Goal: Communication & Community: Answer question/provide support

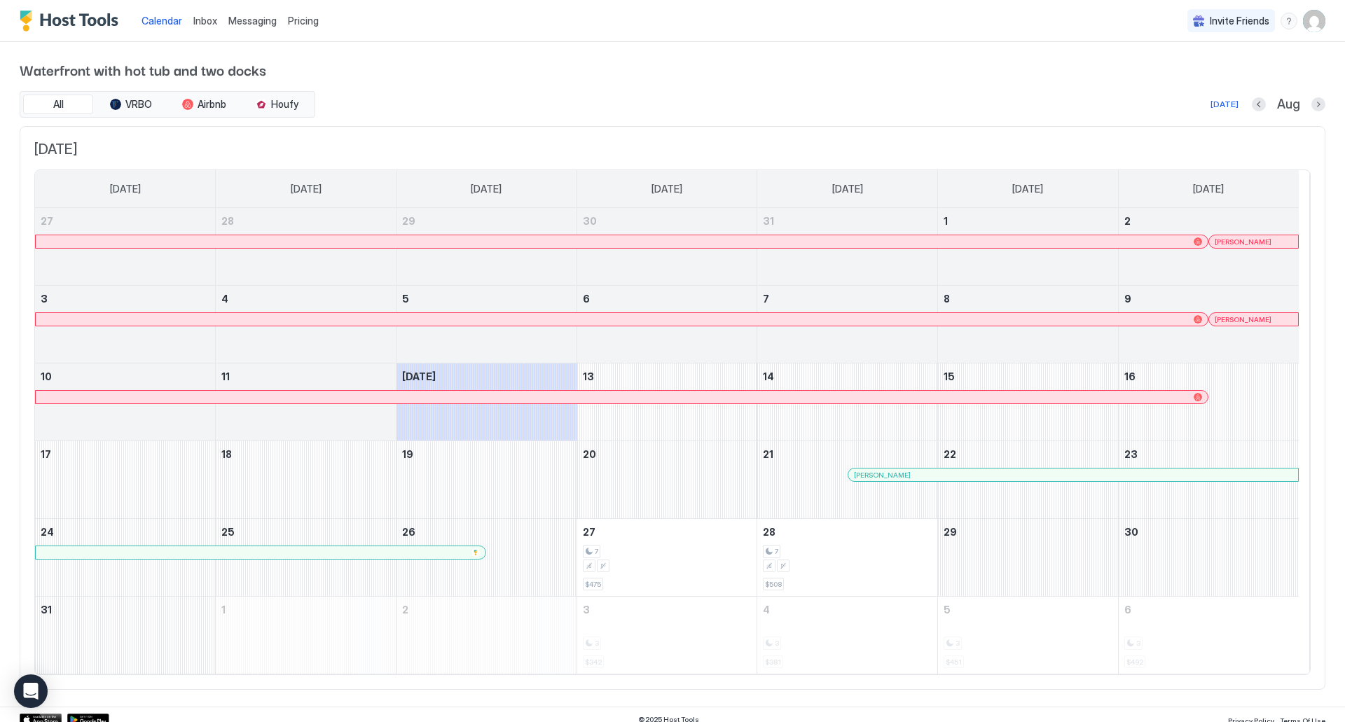
click at [197, 16] on span "Inbox" at bounding box center [205, 21] width 24 height 12
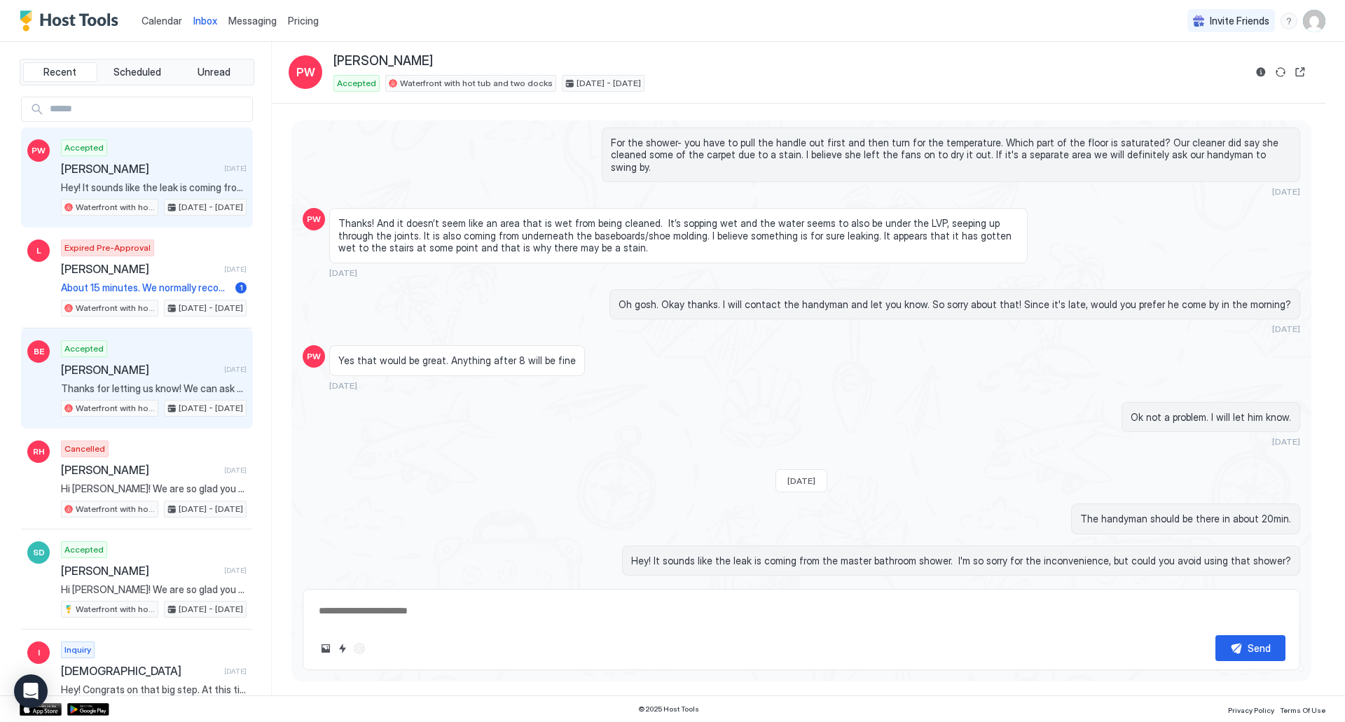
scroll to position [70, 0]
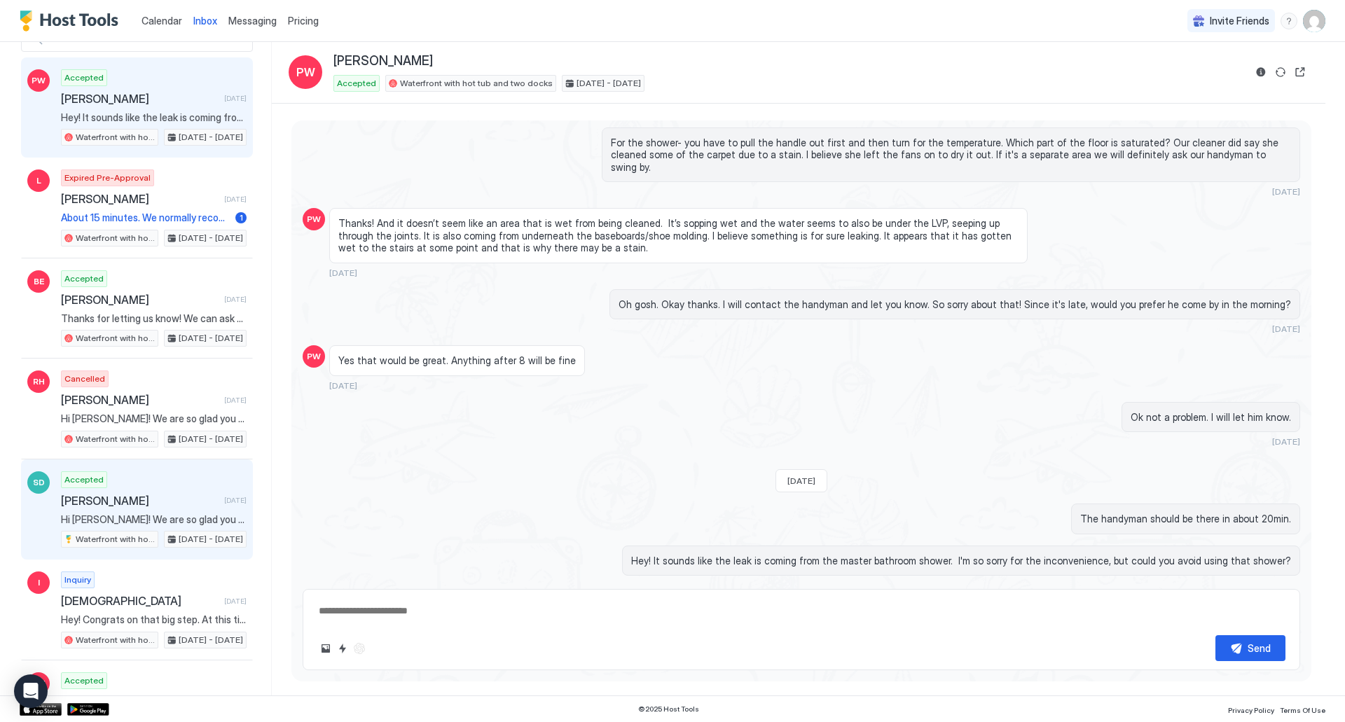
click at [167, 484] on div "Accepted [PERSON_NAME] [DATE] Hi [PERSON_NAME]! We are so glad you chose to sta…" at bounding box center [154, 510] width 186 height 77
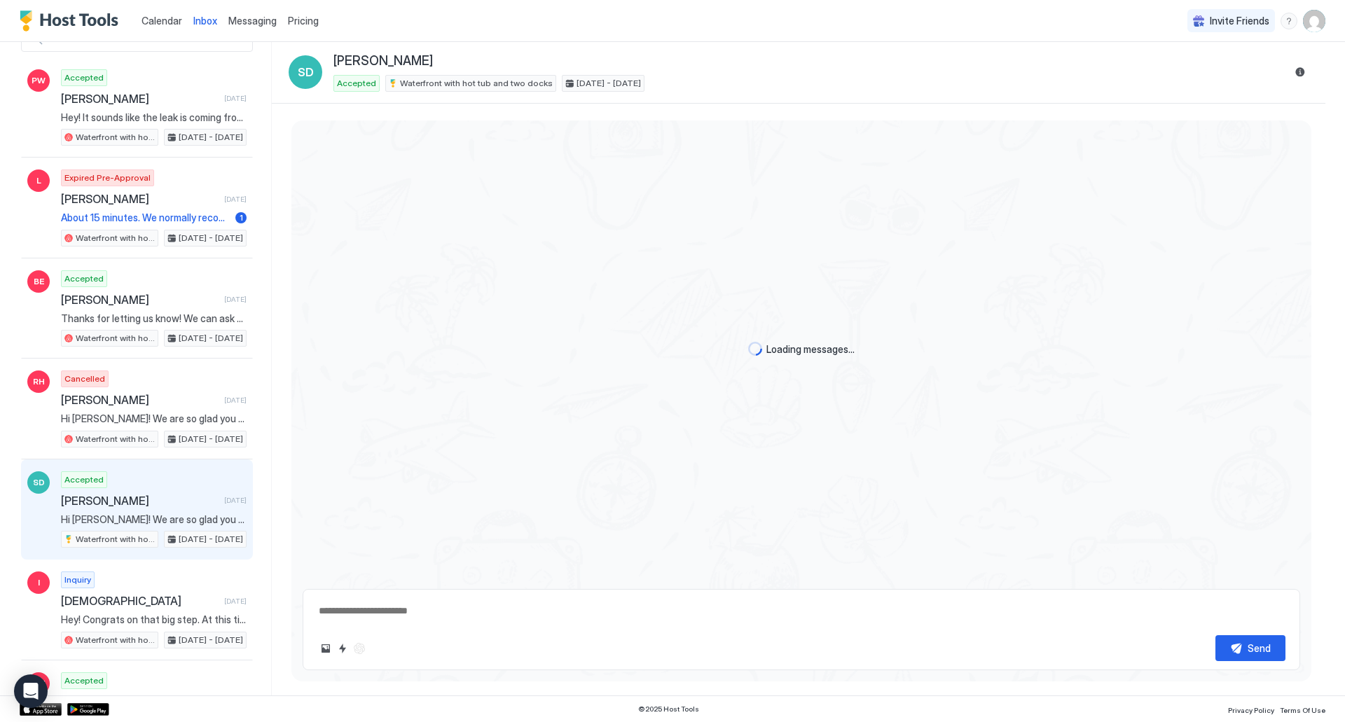
type textarea "*"
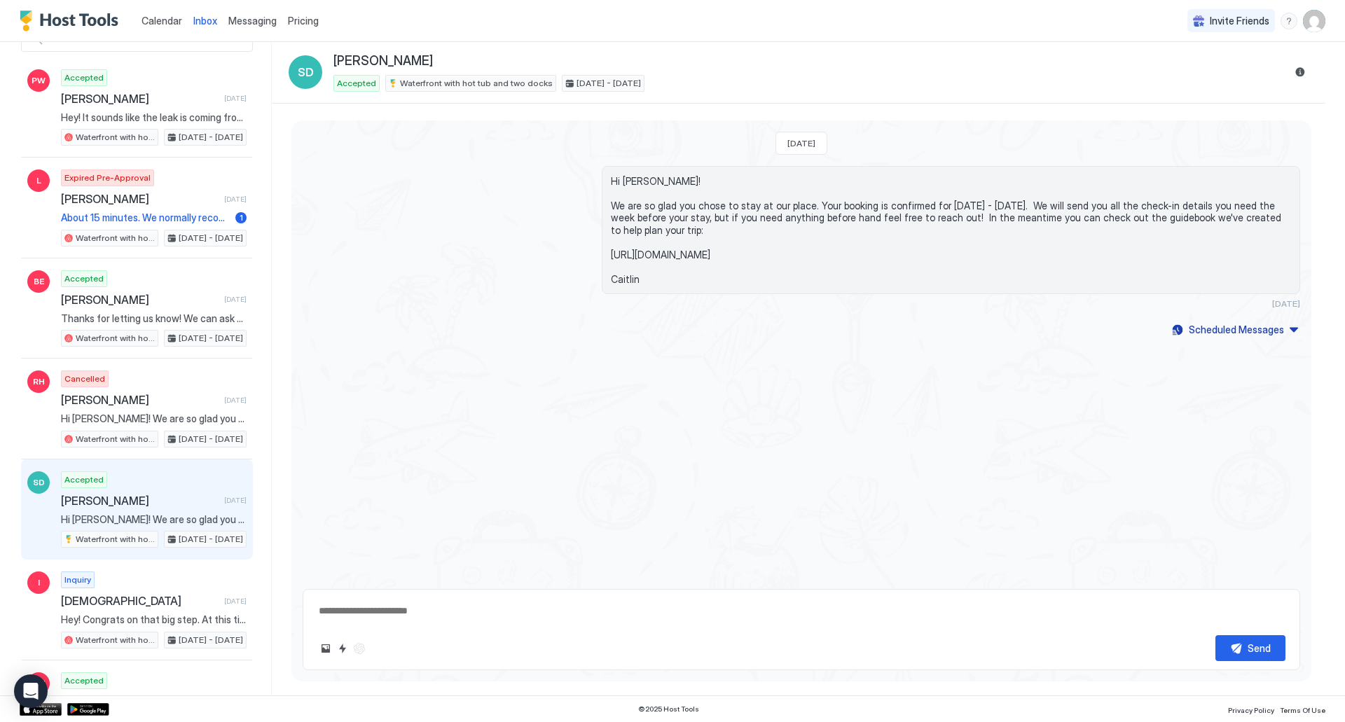
click at [956, 419] on div "[DATE] Hi [PERSON_NAME]! We are so glad you chose to stay at our place. Your bo…" at bounding box center [801, 350] width 1020 height 458
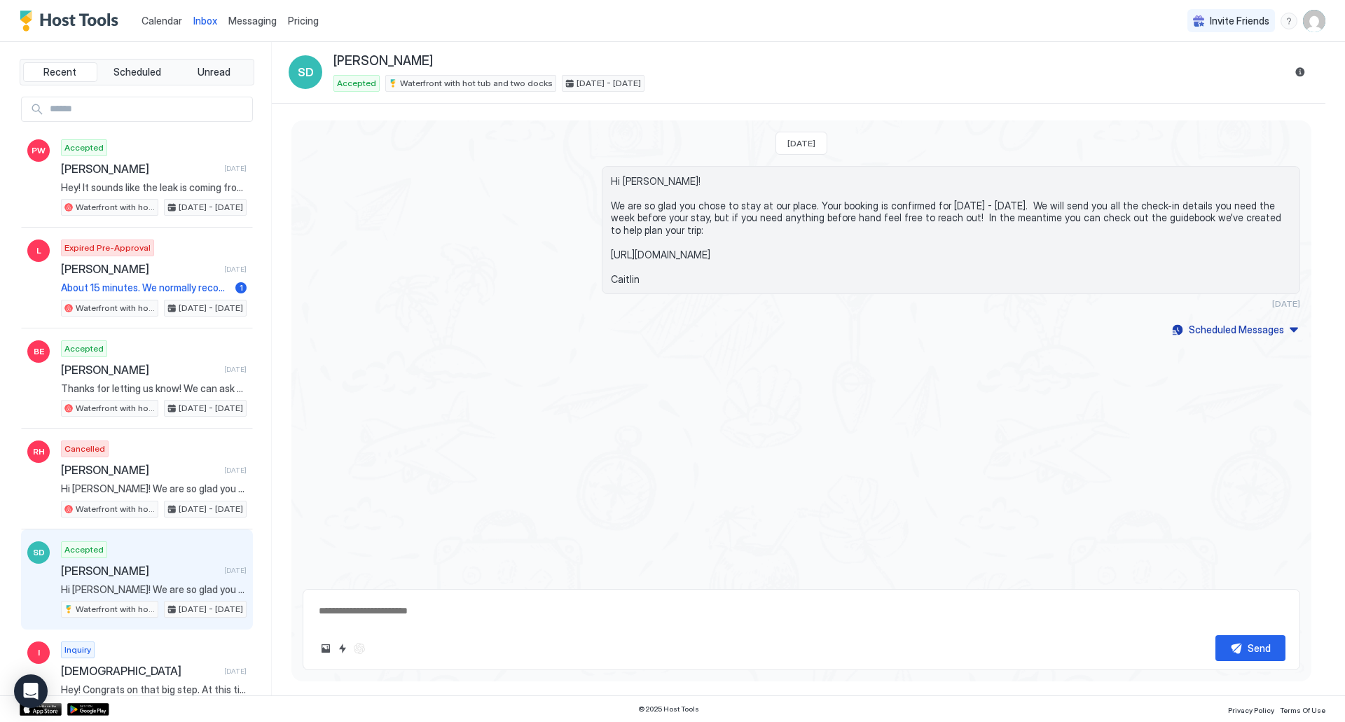
click at [249, 22] on span "Messaging" at bounding box center [252, 21] width 48 height 12
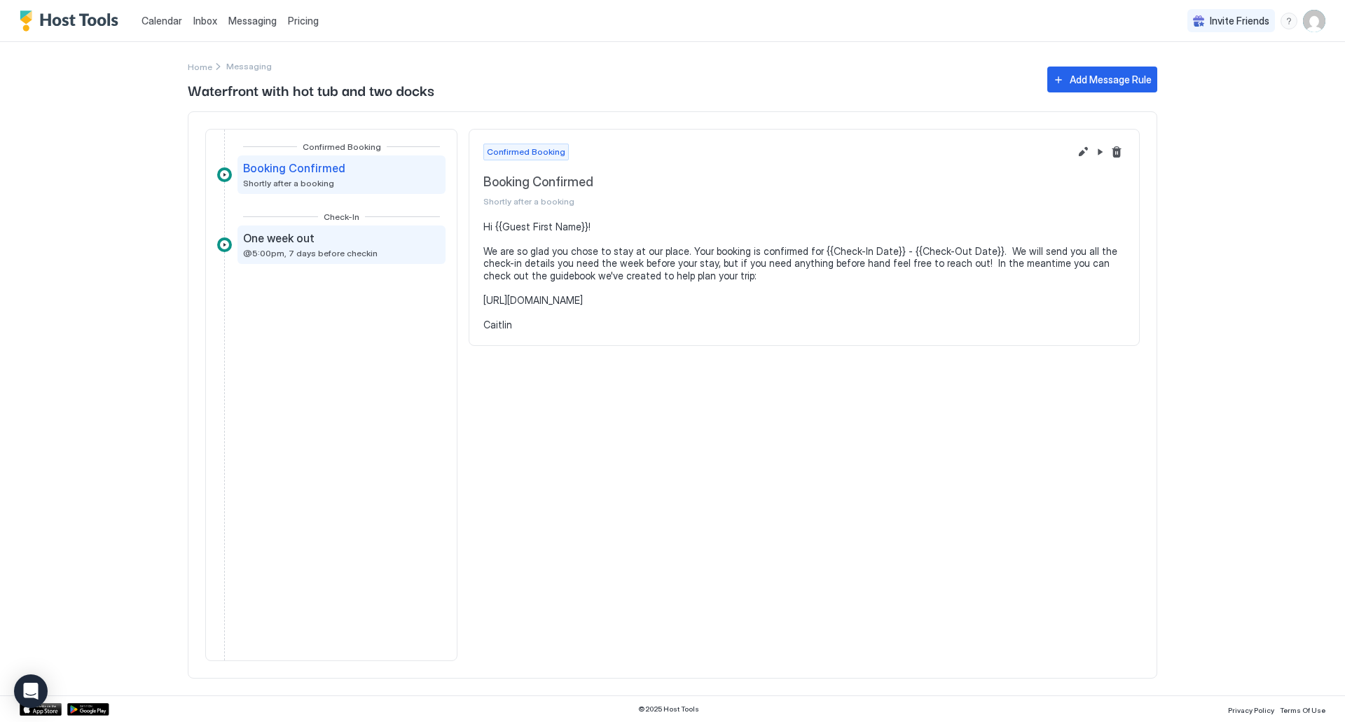
click at [369, 235] on div "One week out @5:00pm, 7 days before checkin" at bounding box center [341, 244] width 197 height 27
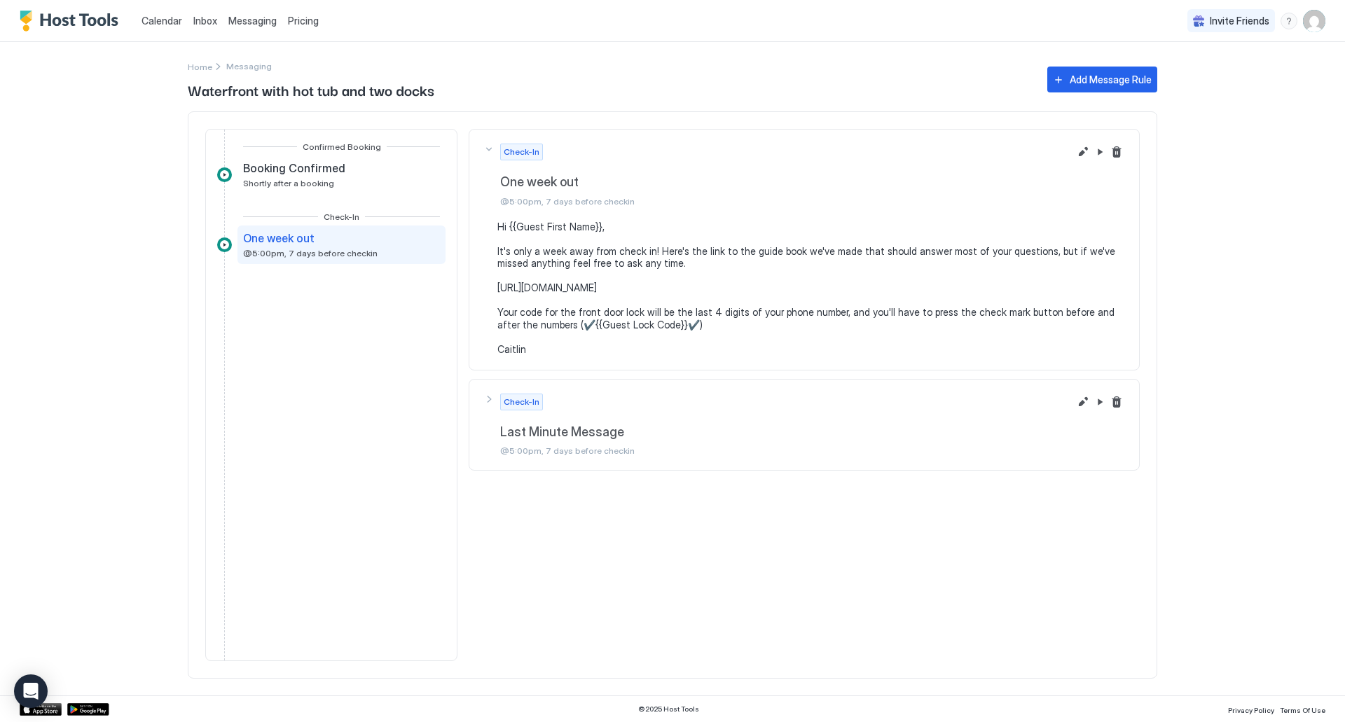
click at [489, 207] on div "Check-In Last Minute Message @5:00pm, 7 days before checkin" at bounding box center [776, 175] width 586 height 63
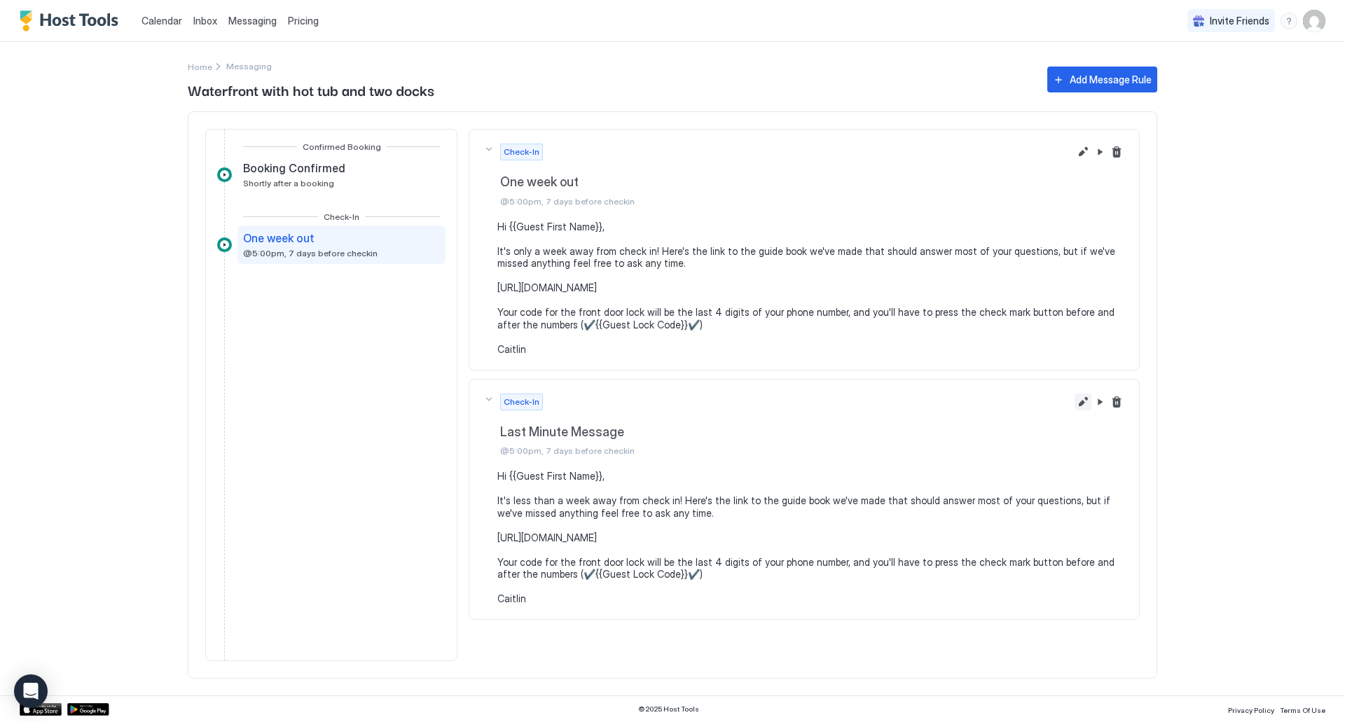
click at [1083, 160] on button "Edit message rule" at bounding box center [1083, 152] width 17 height 17
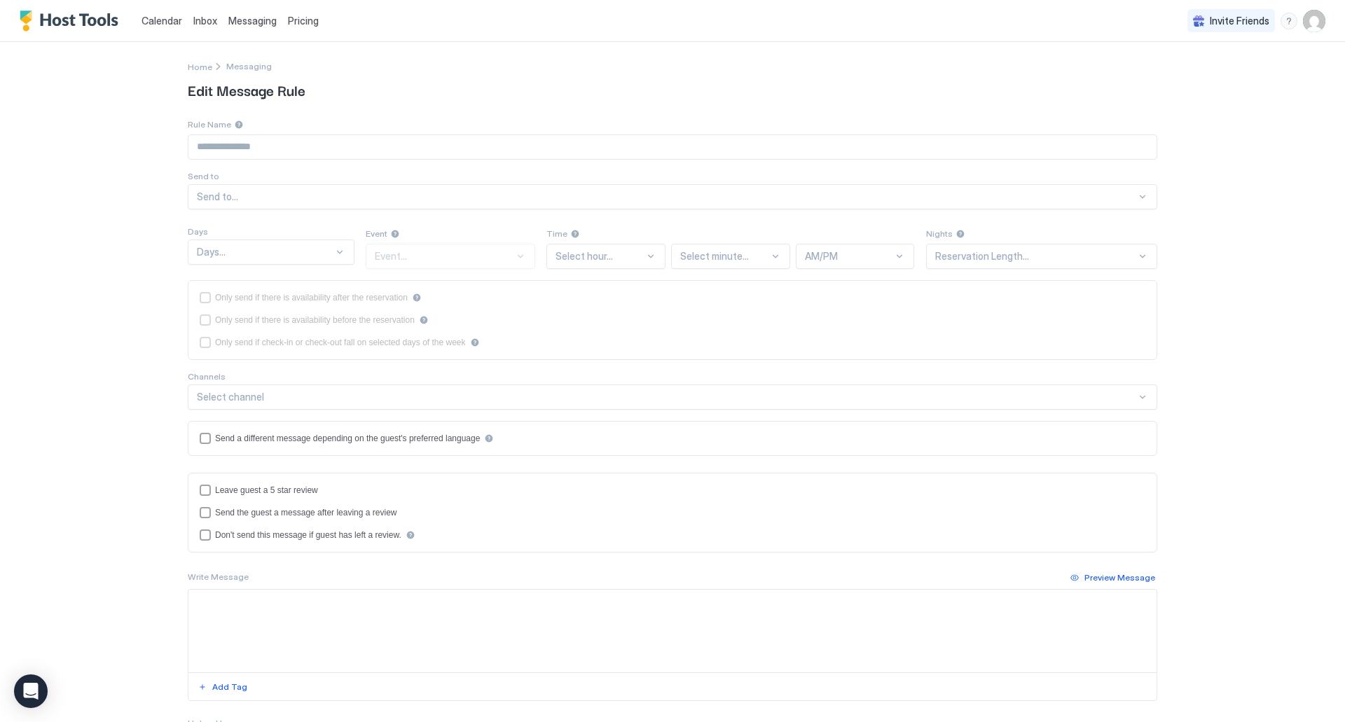
type input "**********"
type textarea "**********"
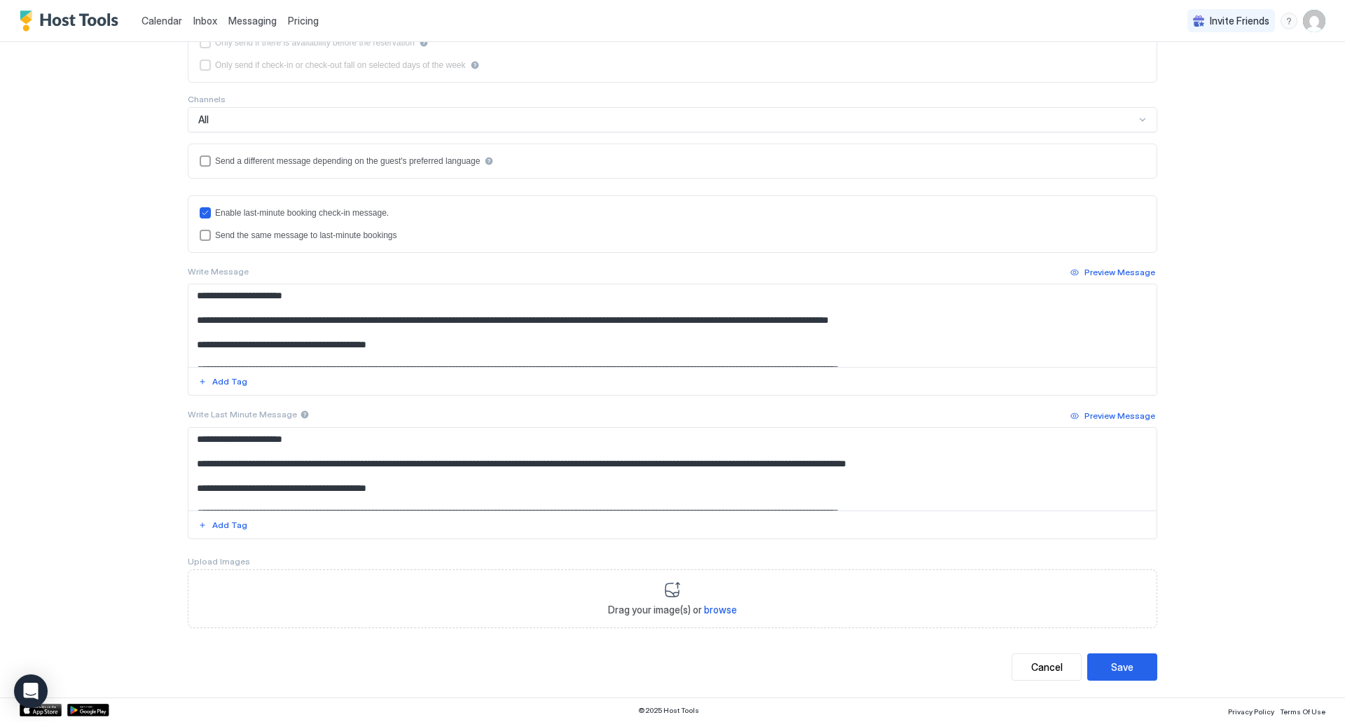
scroll to position [278, 0]
click at [1033, 668] on div "Cancel" at bounding box center [1047, 666] width 32 height 15
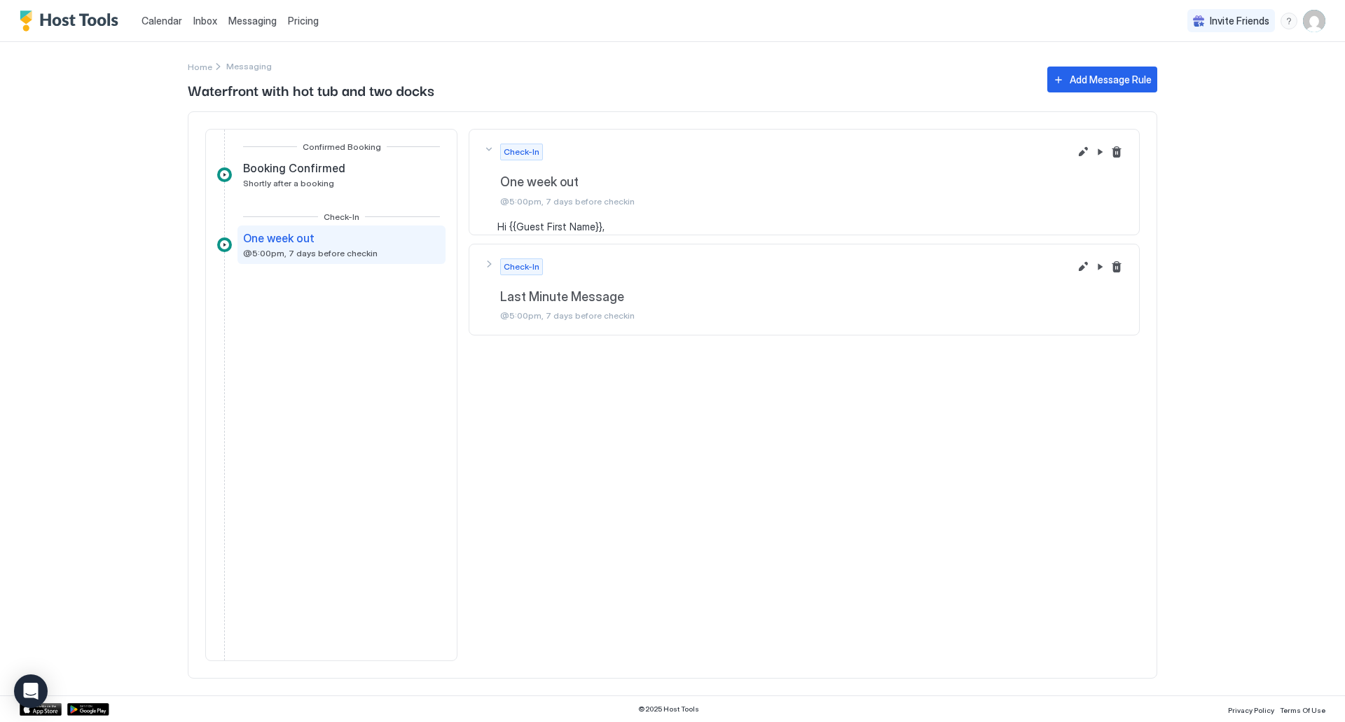
scroll to position [0, 0]
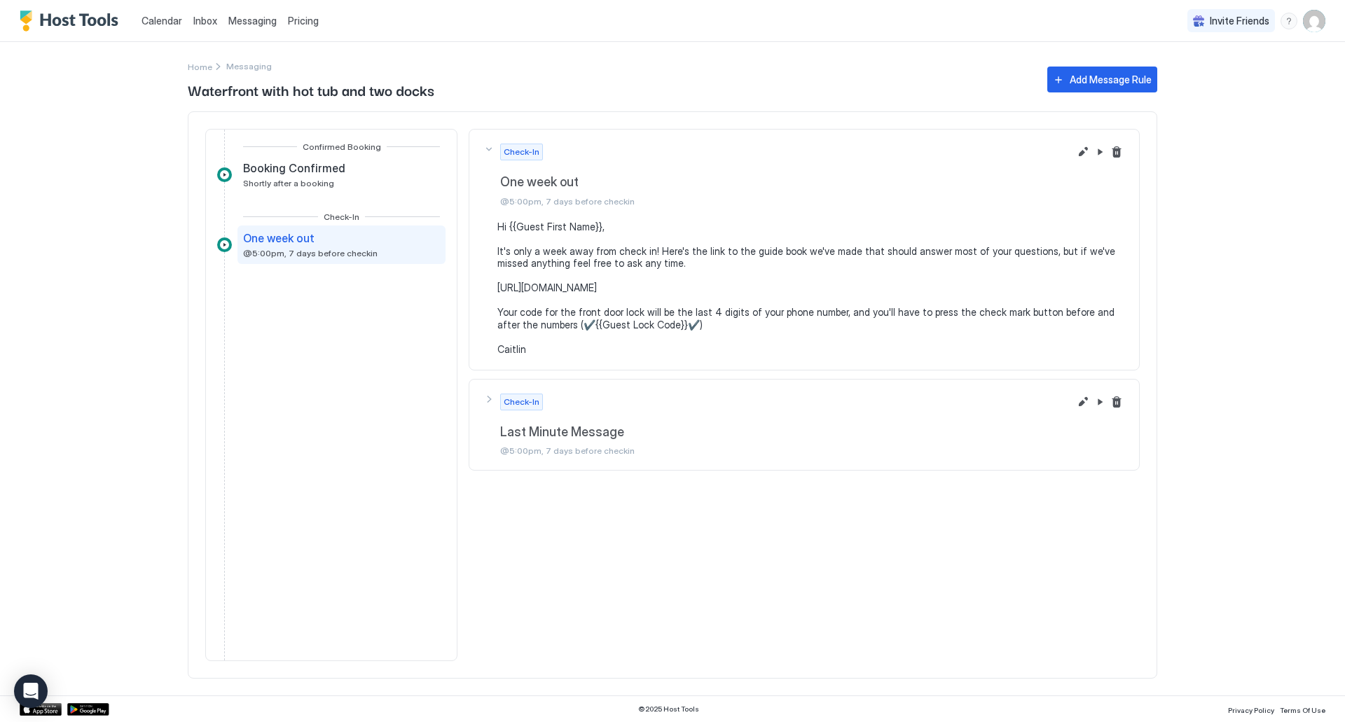
drag, startPoint x: 324, startPoint y: 453, endPoint x: 336, endPoint y: 439, distance: 18.9
click at [330, 449] on div "Confirmed Booking Booking Confirmed Shortly after a booking Check-[DATE] out @5…" at bounding box center [331, 395] width 252 height 533
click at [197, 18] on span "Inbox" at bounding box center [205, 21] width 24 height 12
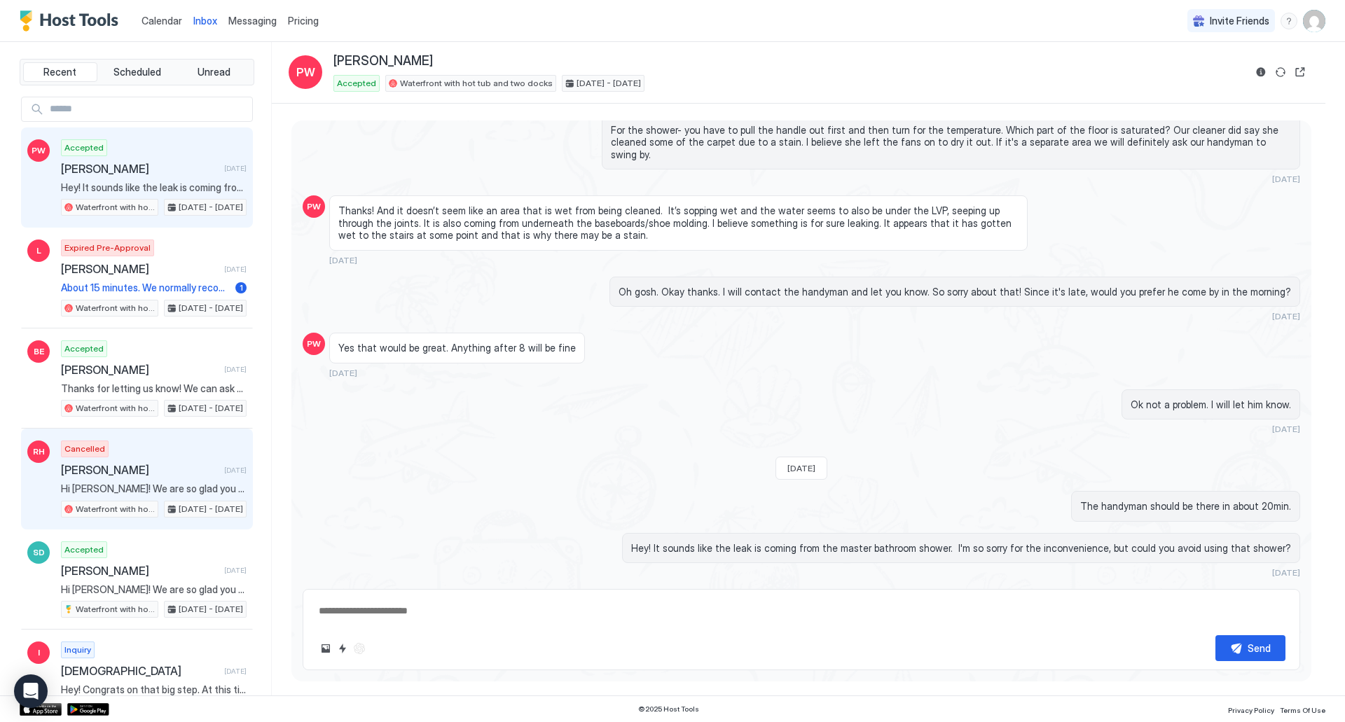
scroll to position [881, 0]
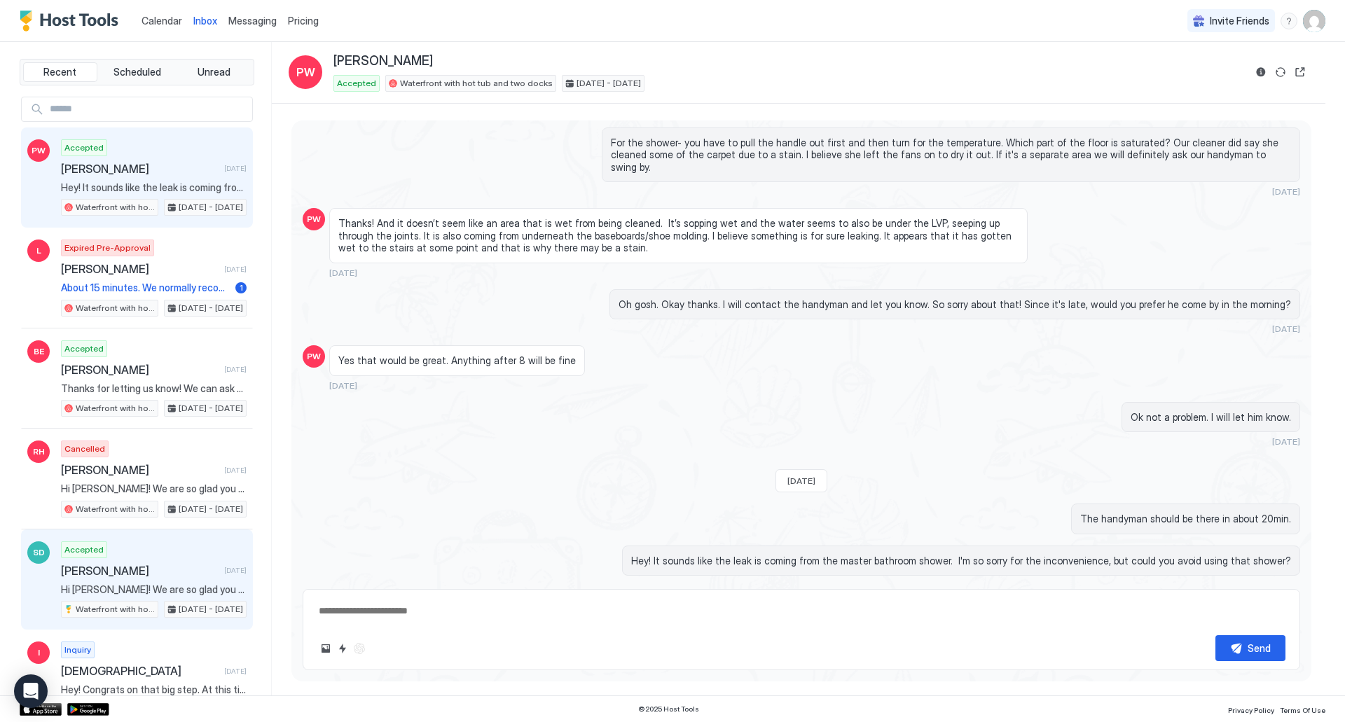
click at [161, 559] on div "Accepted [PERSON_NAME] [DATE] Hi [PERSON_NAME]! We are so glad you chose to sta…" at bounding box center [154, 580] width 186 height 77
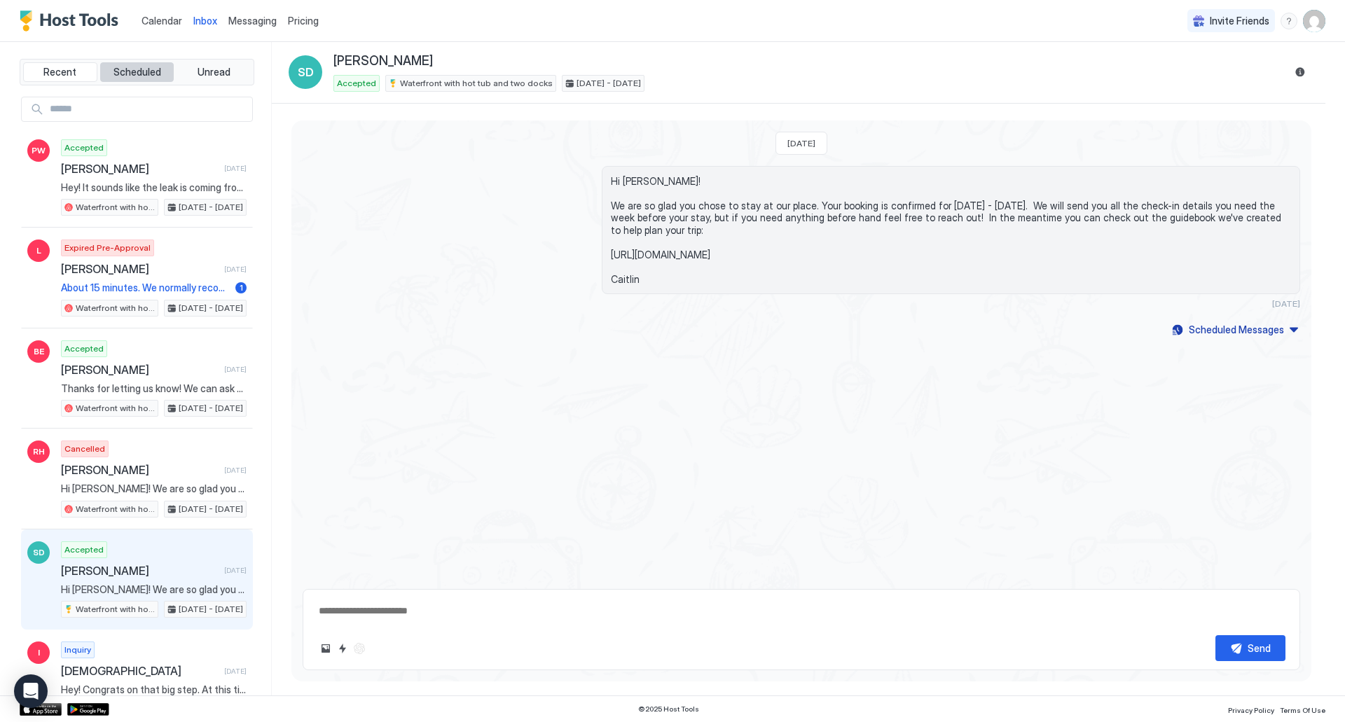
click at [145, 70] on span "Scheduled" at bounding box center [138, 72] width 48 height 13
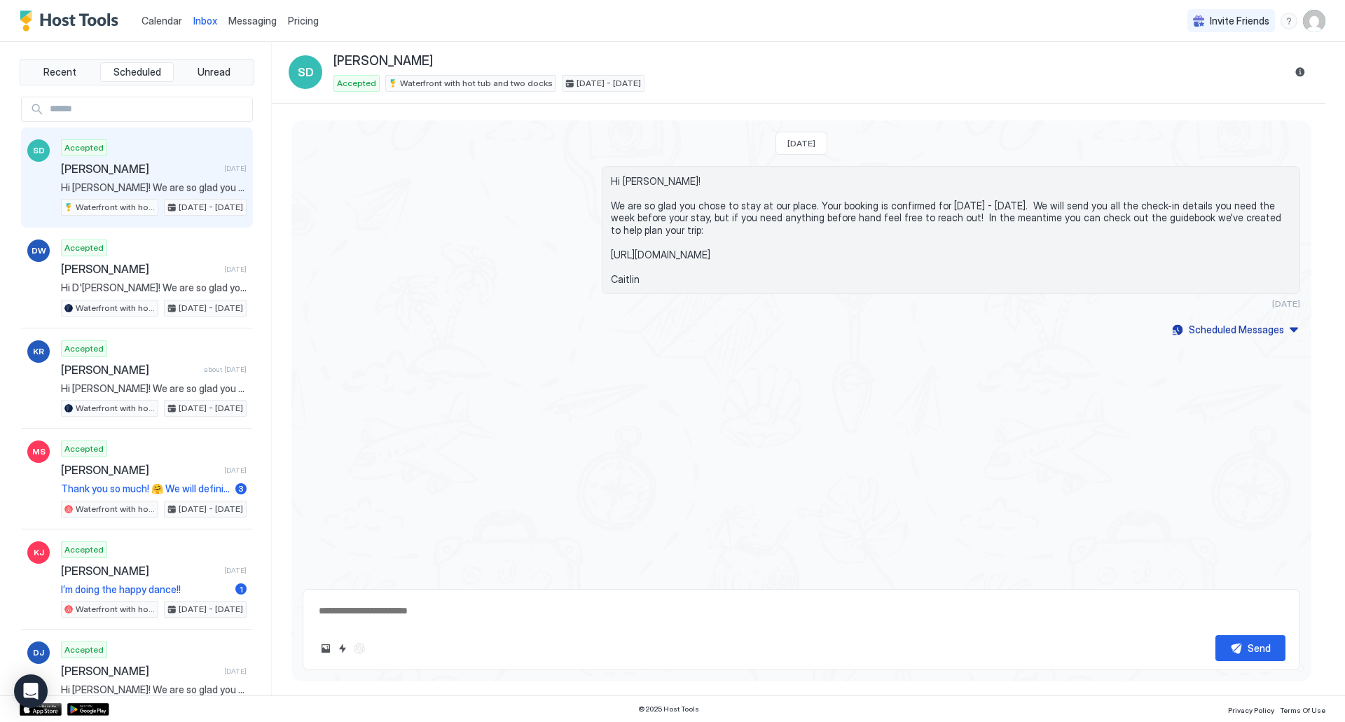
click at [157, 151] on div "Accepted [PERSON_NAME] [DATE] Hi [PERSON_NAME]! We are so glad you chose to sta…" at bounding box center [154, 177] width 186 height 77
click at [201, 75] on span "Unread" at bounding box center [214, 72] width 33 height 13
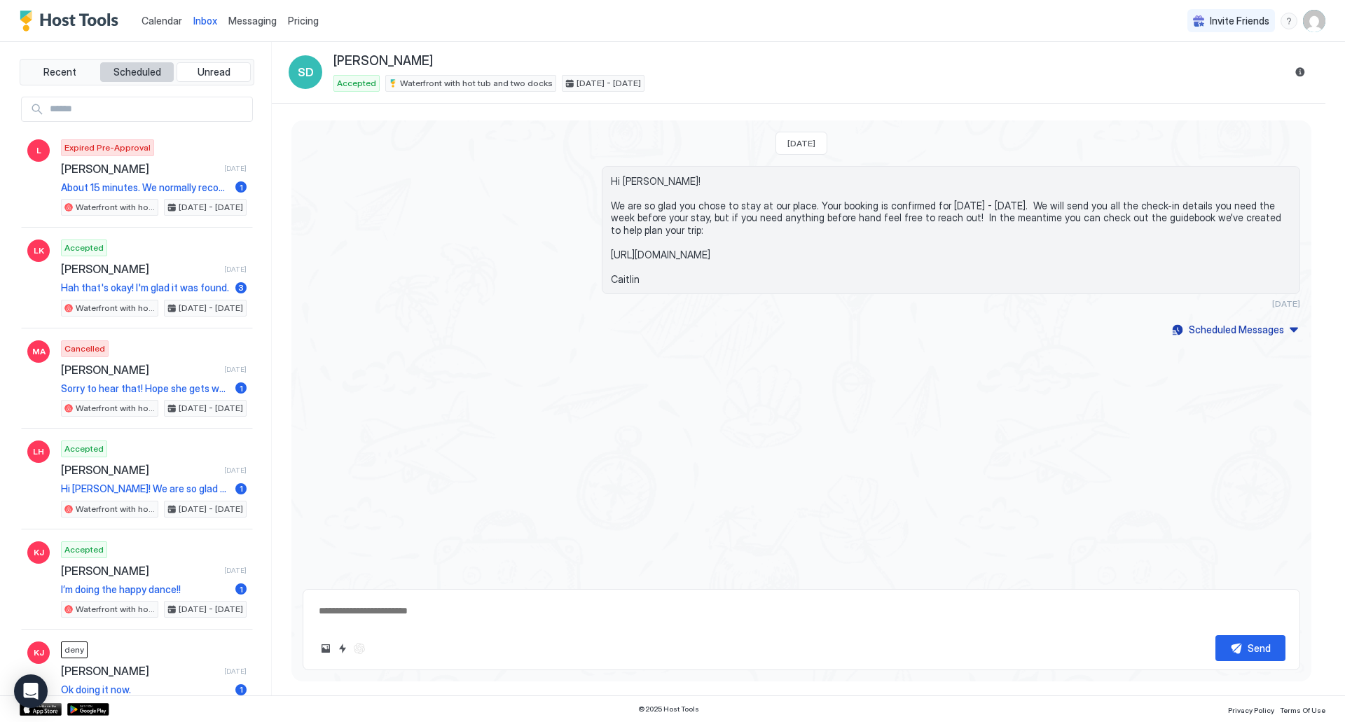
click at [137, 69] on span "Scheduled" at bounding box center [138, 72] width 48 height 13
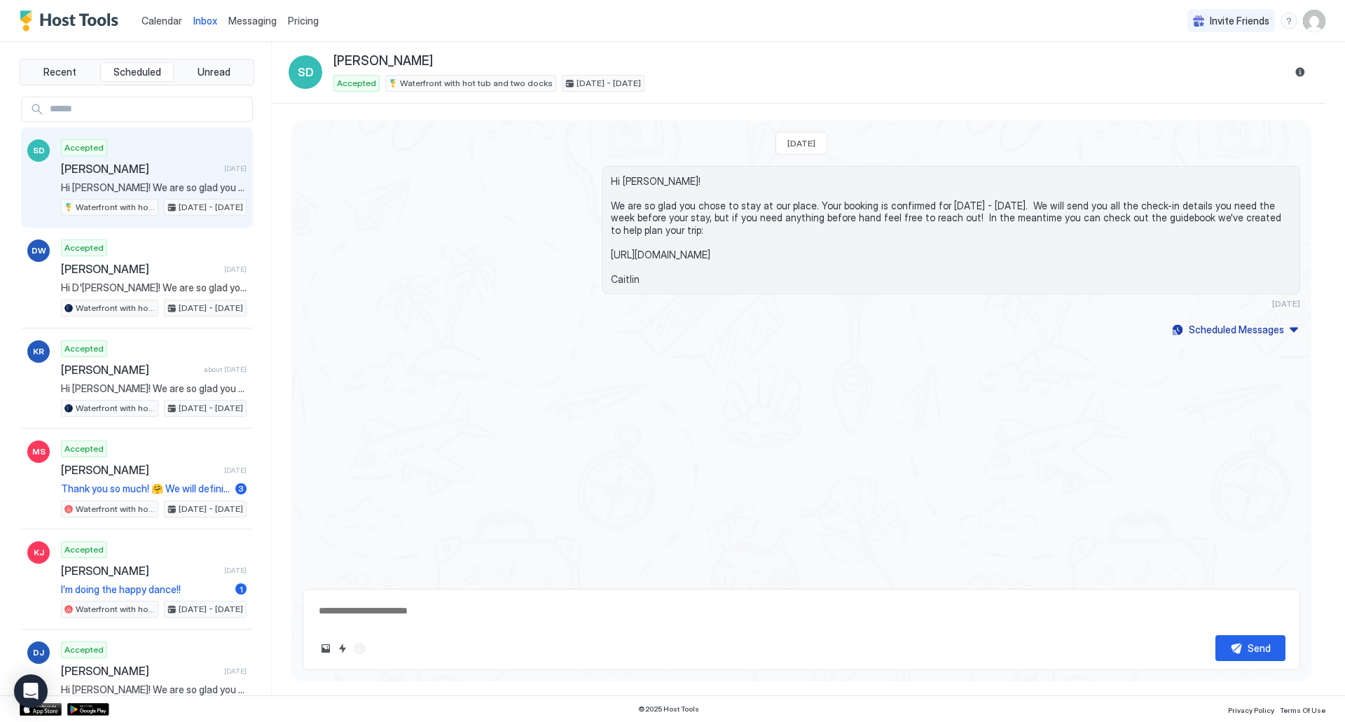
click at [511, 267] on div "Hi [PERSON_NAME]! We are so glad you chose to stay at our place. Your booking i…" at bounding box center [802, 238] width 998 height 144
click at [1274, 334] on div "Scheduled Messages" at bounding box center [1236, 329] width 95 height 15
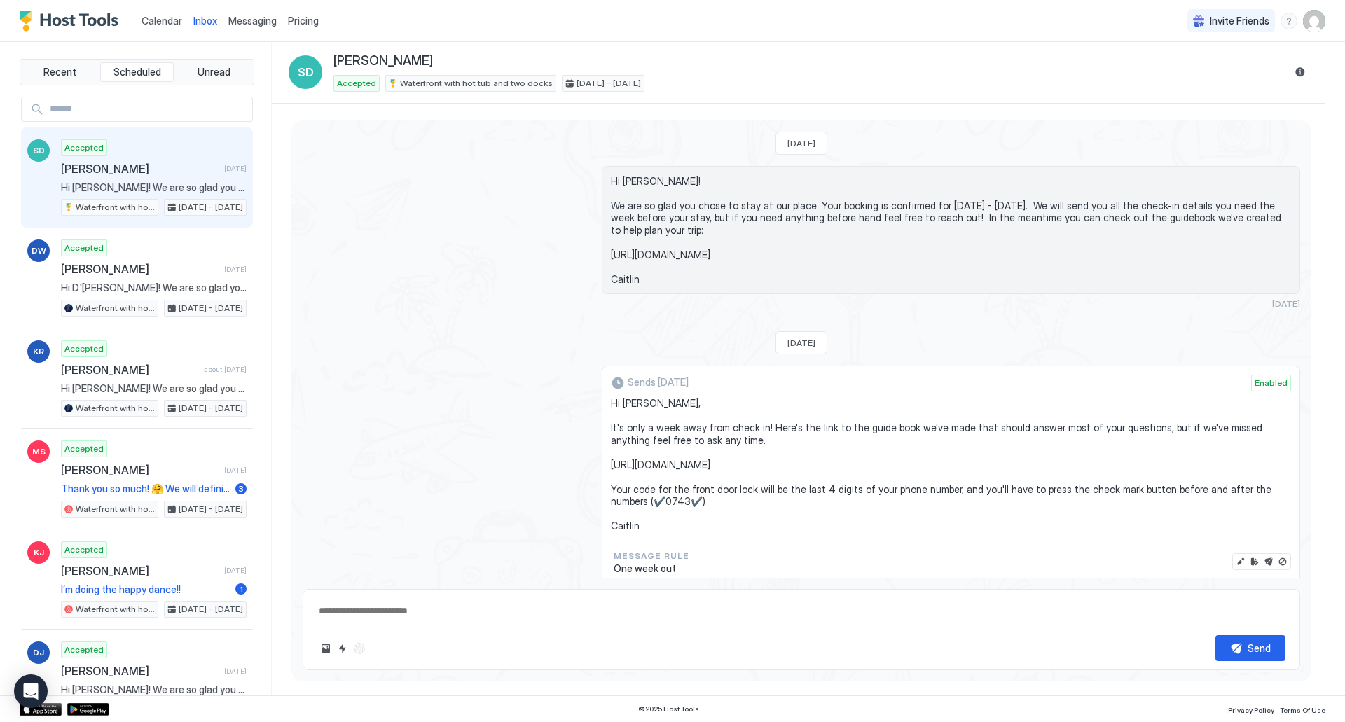
scroll to position [39, 0]
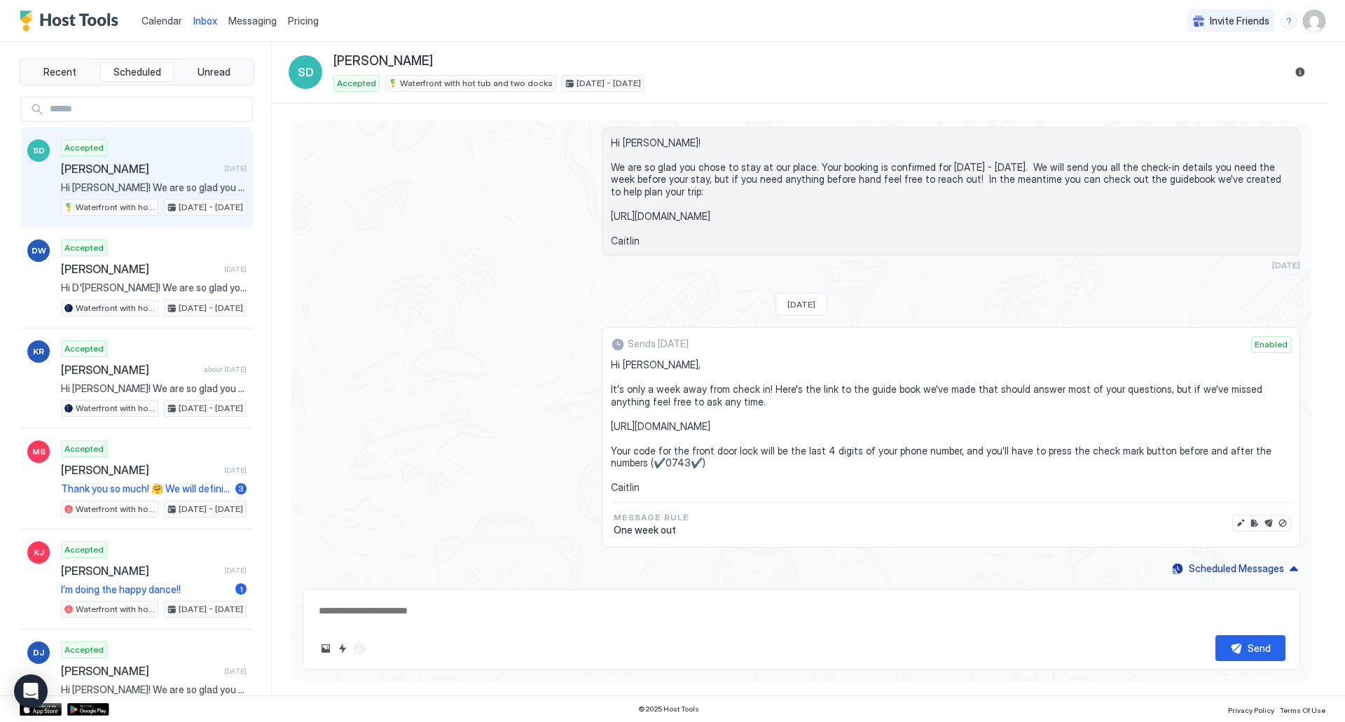
click at [359, 186] on div "Hi [PERSON_NAME]! We are so glad you chose to stay at our place. Your booking i…" at bounding box center [802, 200] width 998 height 144
click at [251, 27] on link "Messaging" at bounding box center [252, 20] width 48 height 15
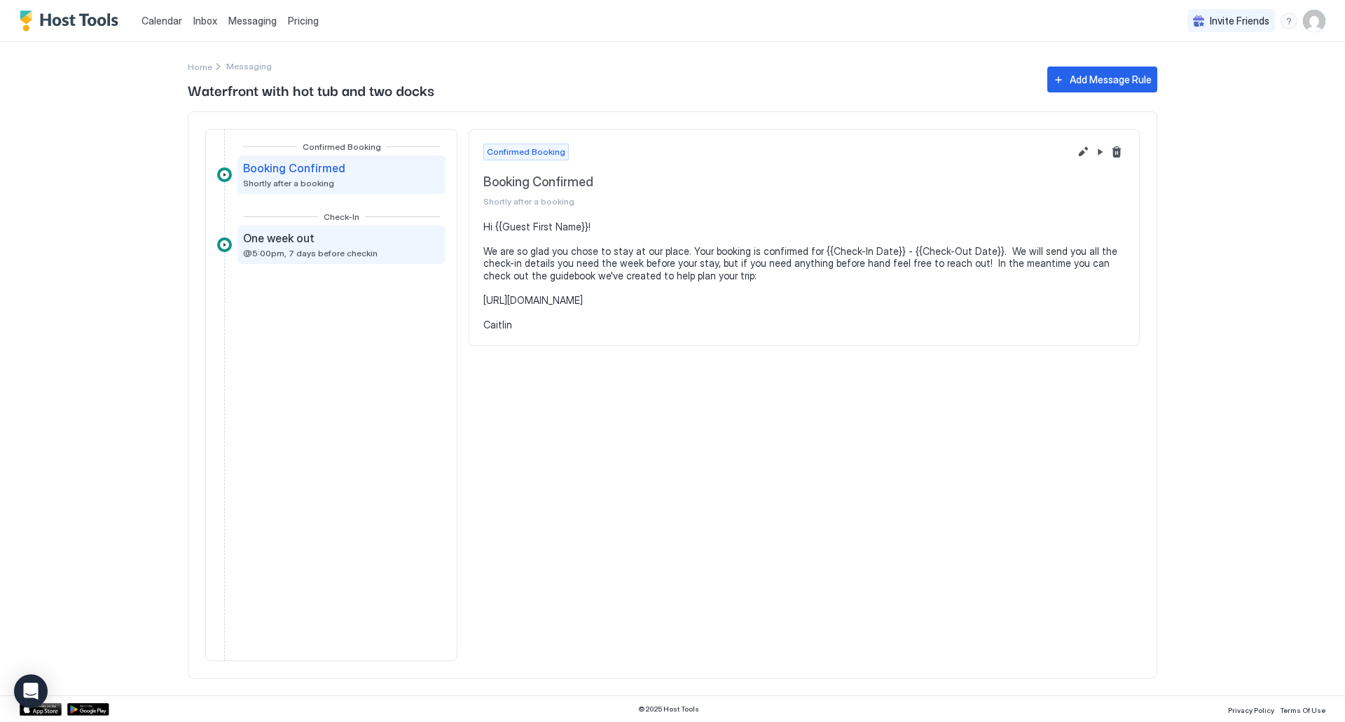
click at [365, 246] on div "One week out @5:00pm, 7 days before checkin" at bounding box center [310, 244] width 135 height 27
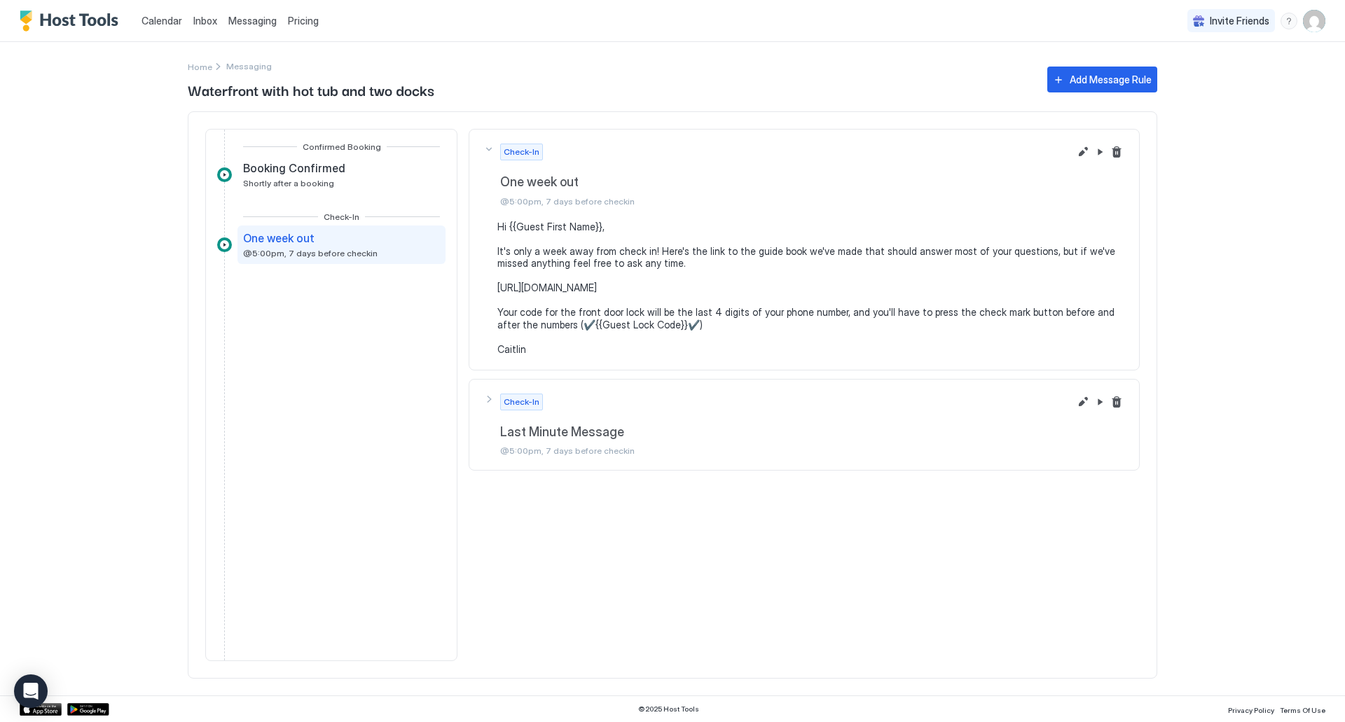
click at [487, 207] on div "Check-In Last Minute Message @5:00pm, 7 days before checkin" at bounding box center [776, 175] width 586 height 63
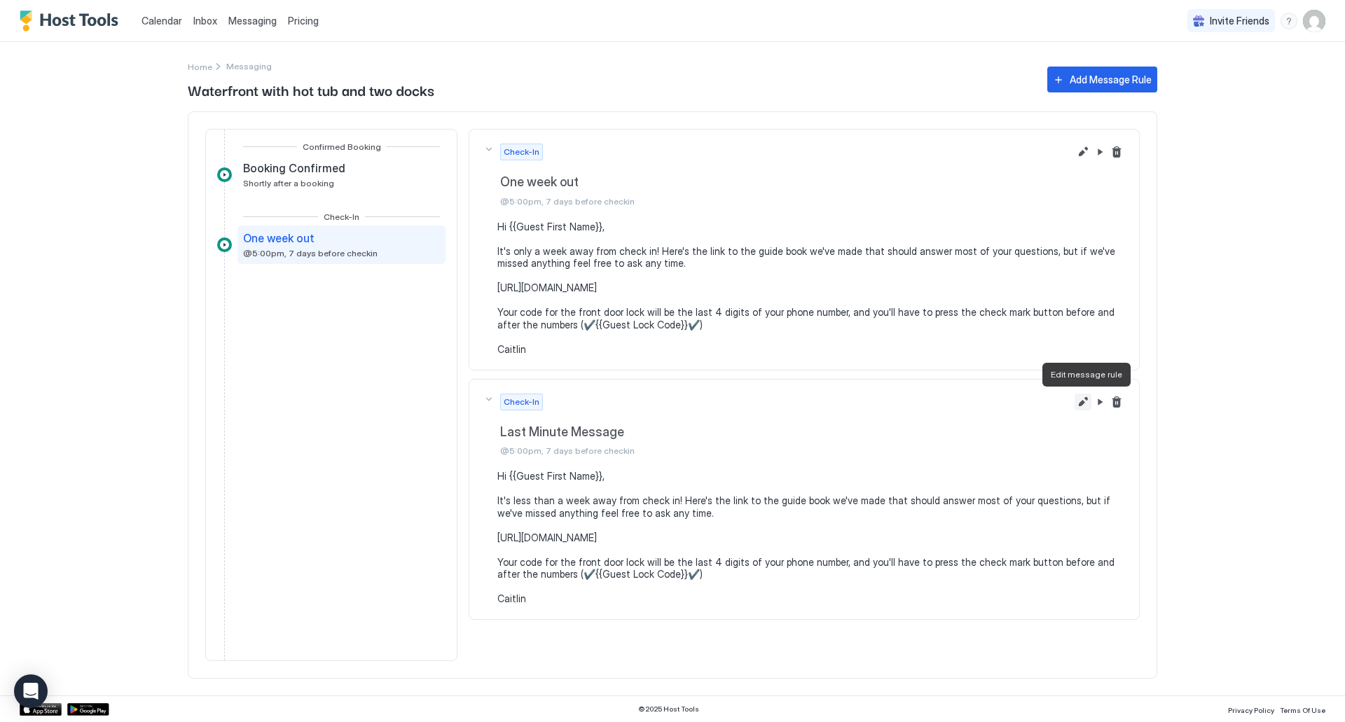
click at [1083, 404] on button "Edit message rule" at bounding box center [1083, 402] width 17 height 17
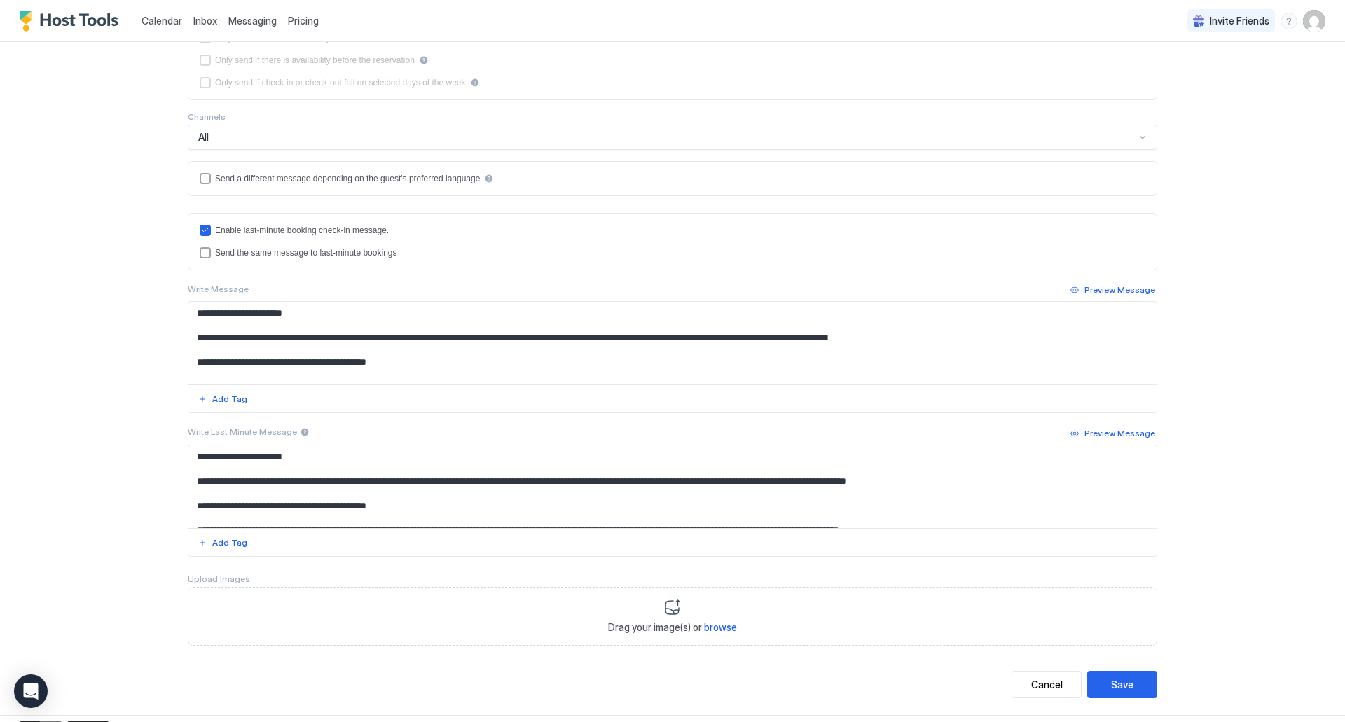
scroll to position [278, 0]
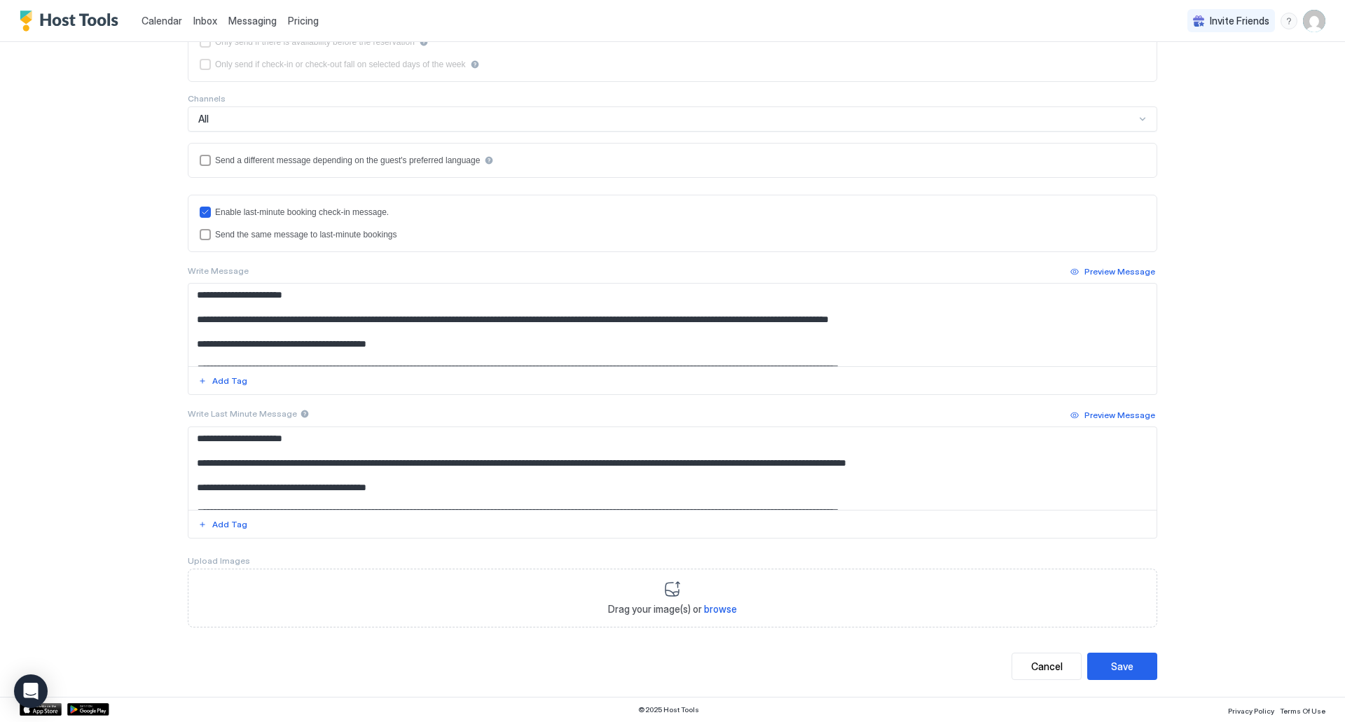
click at [300, 413] on div at bounding box center [305, 414] width 10 height 10
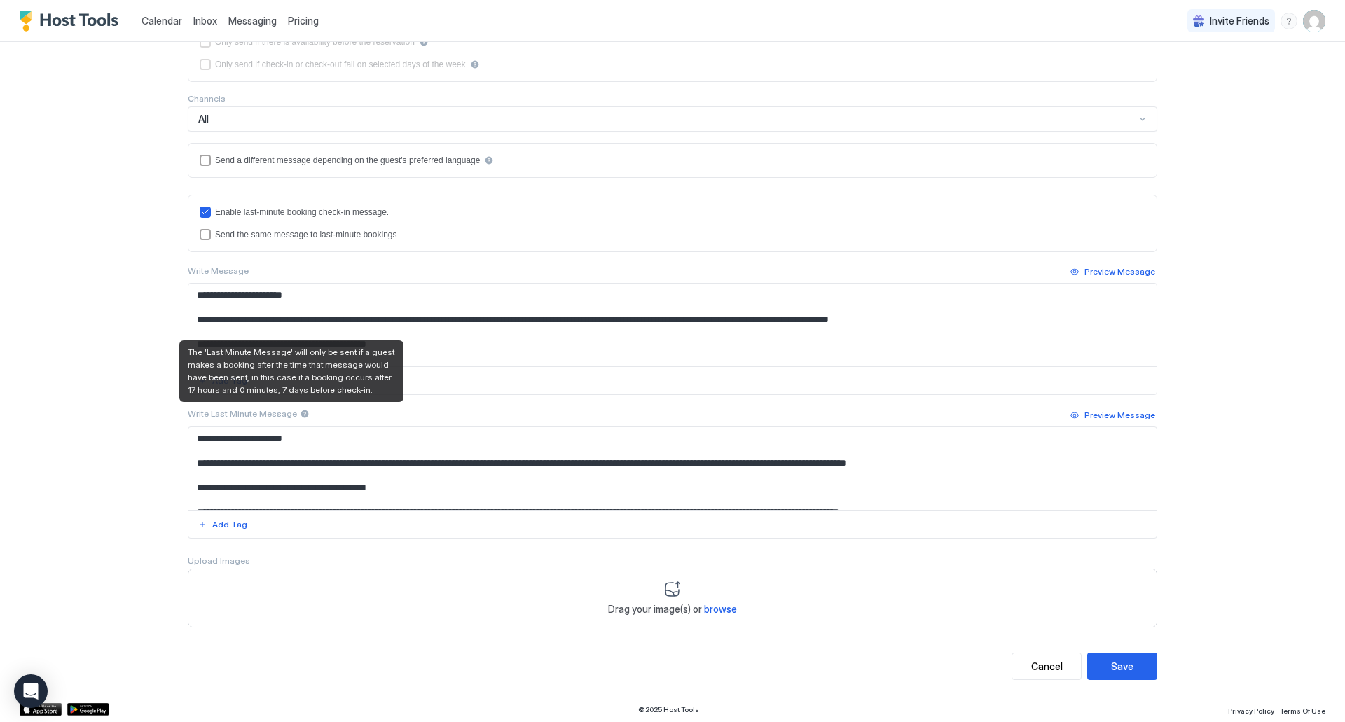
click at [300, 413] on div at bounding box center [305, 414] width 10 height 10
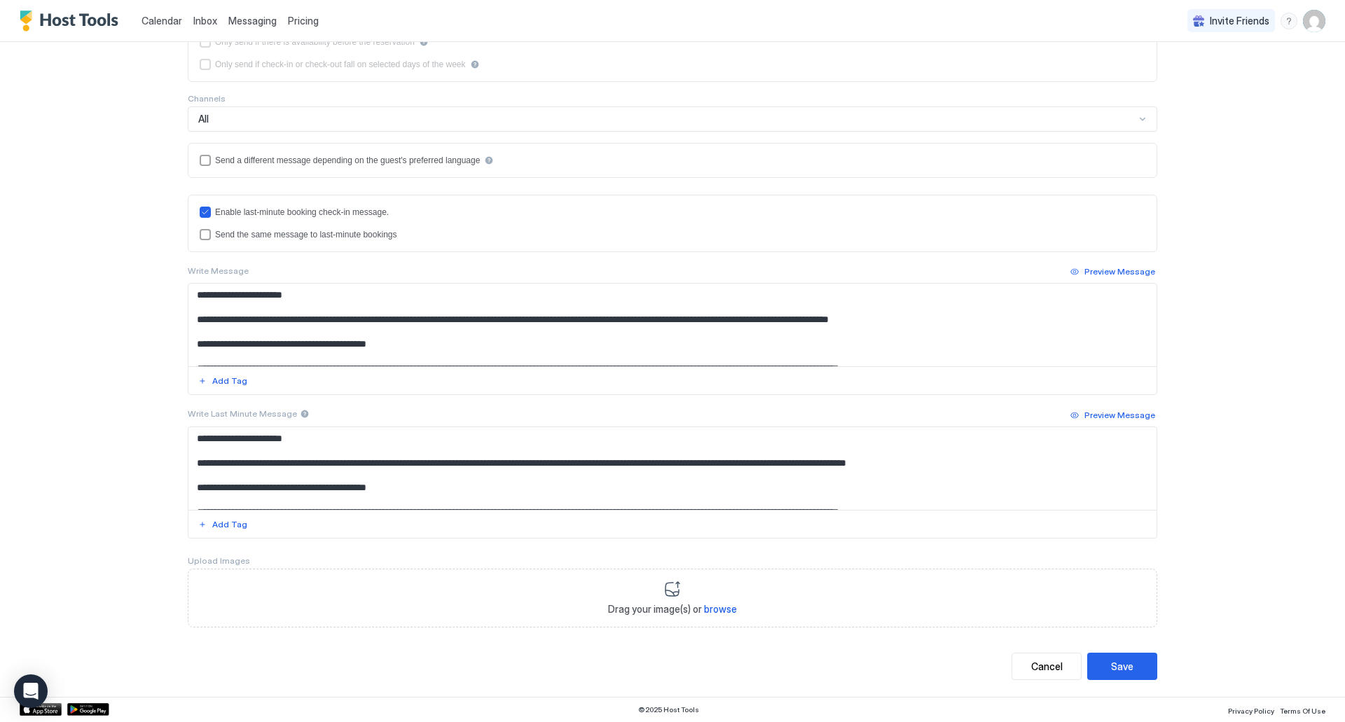
click at [113, 410] on div "**********" at bounding box center [672, 361] width 1345 height 722
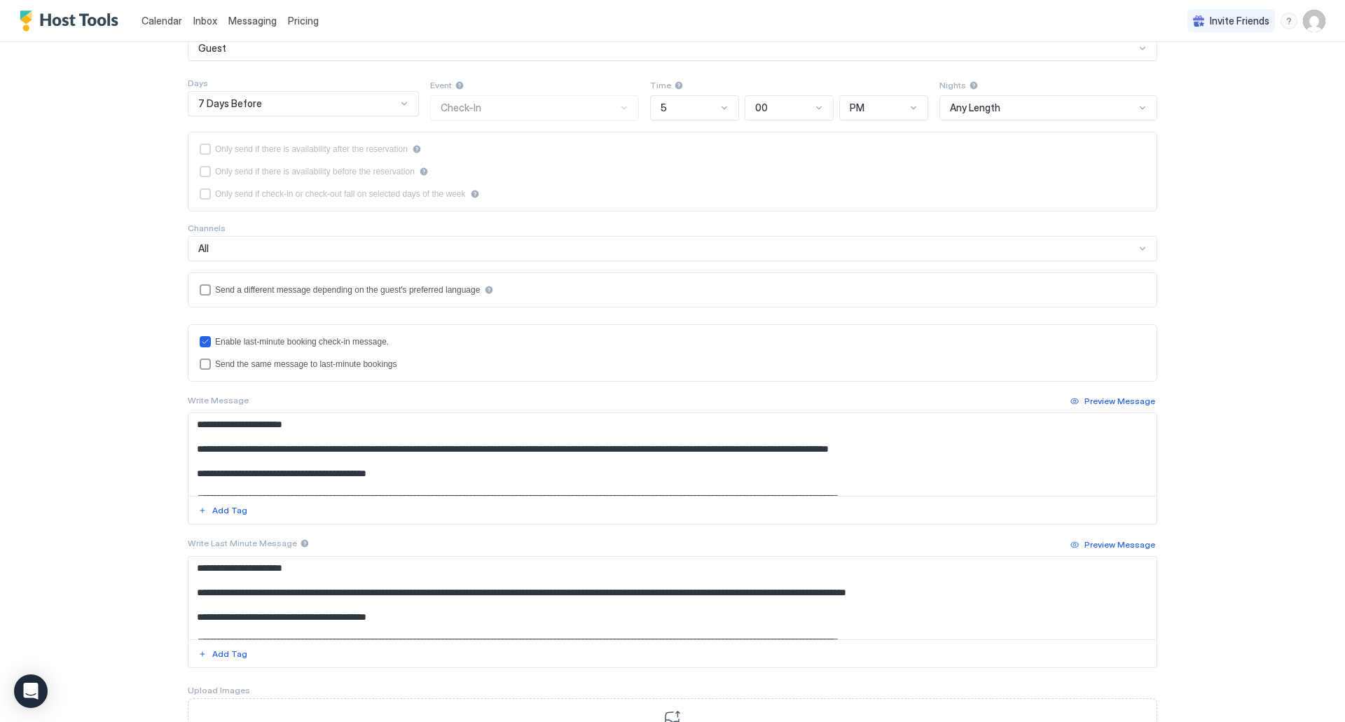
scroll to position [0, 0]
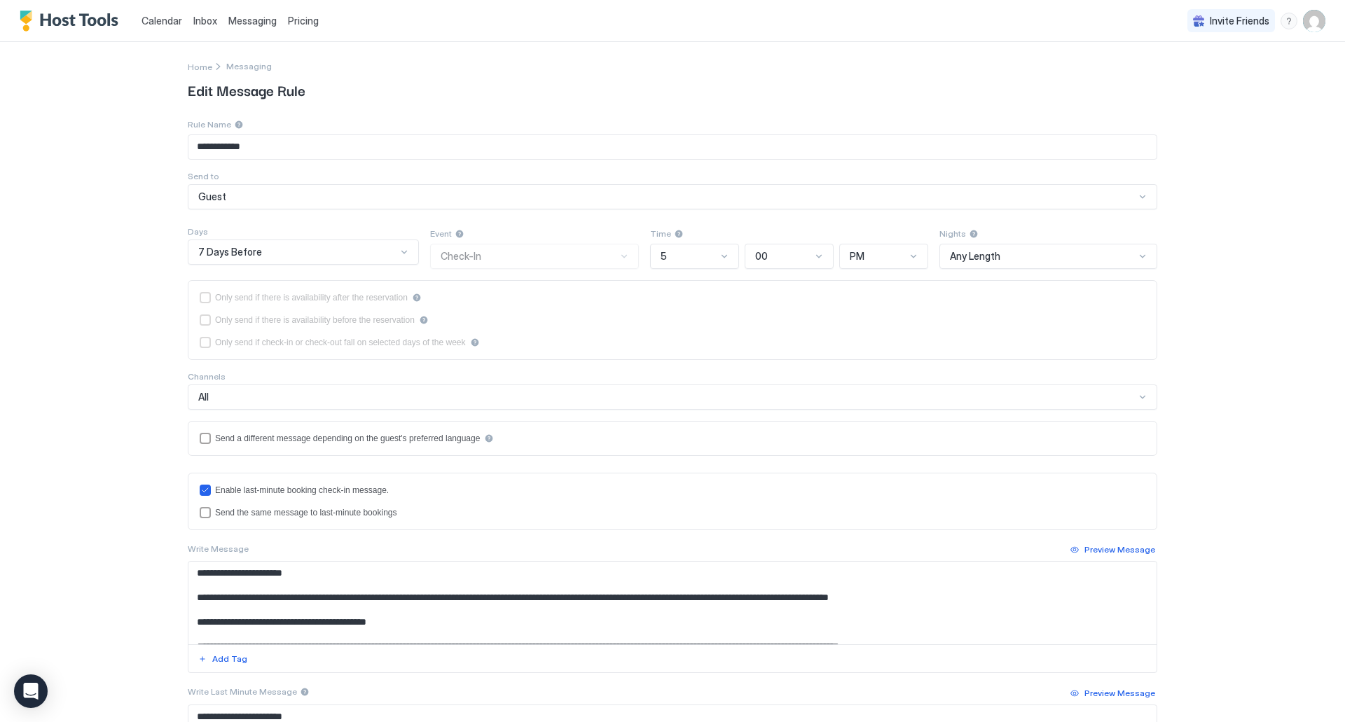
click at [256, 22] on span "Messaging" at bounding box center [252, 21] width 48 height 12
click at [203, 21] on span "Inbox" at bounding box center [205, 21] width 24 height 12
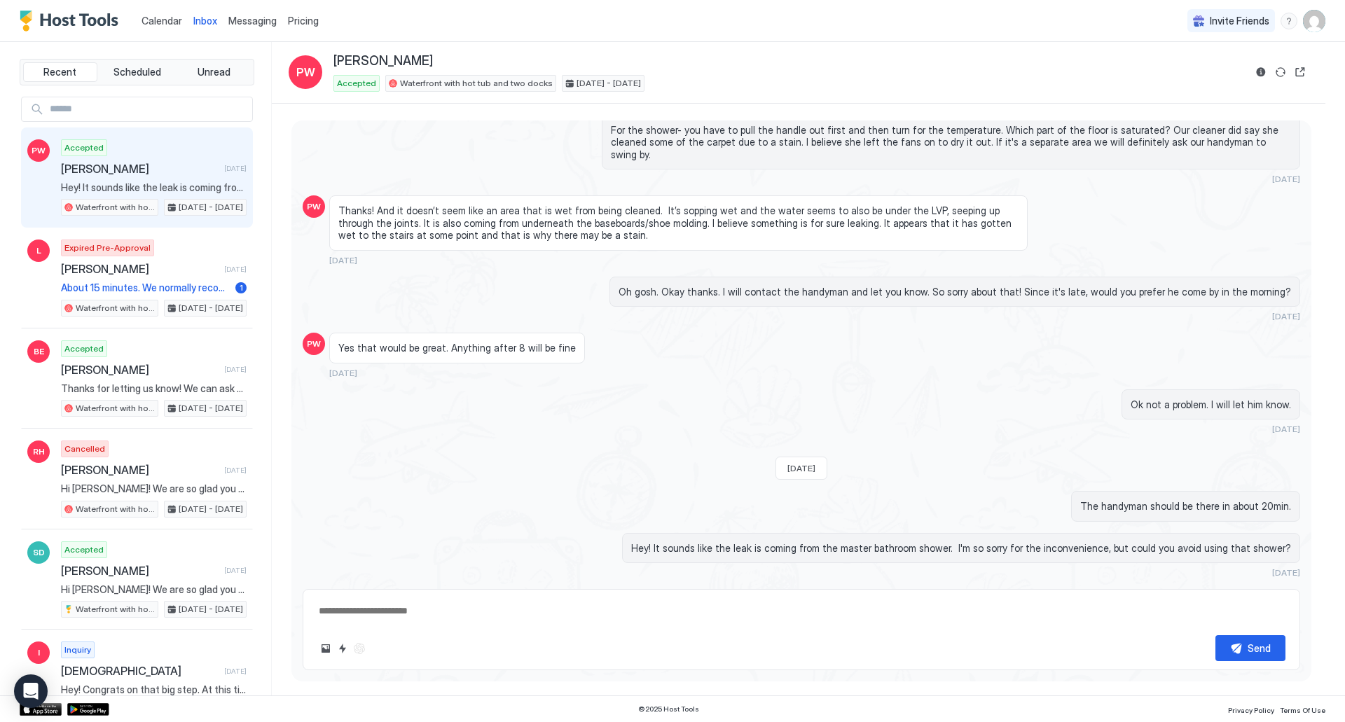
scroll to position [881, 0]
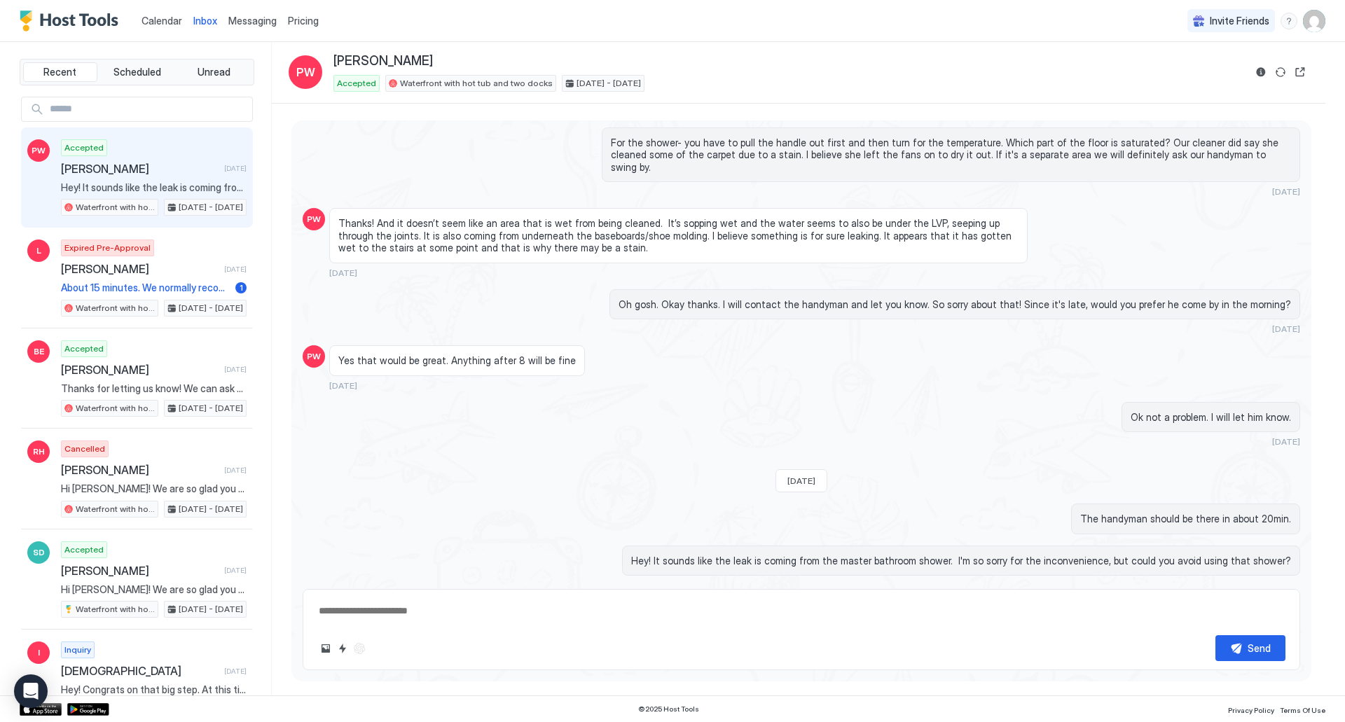
click at [241, 22] on span "Messaging" at bounding box center [252, 21] width 48 height 12
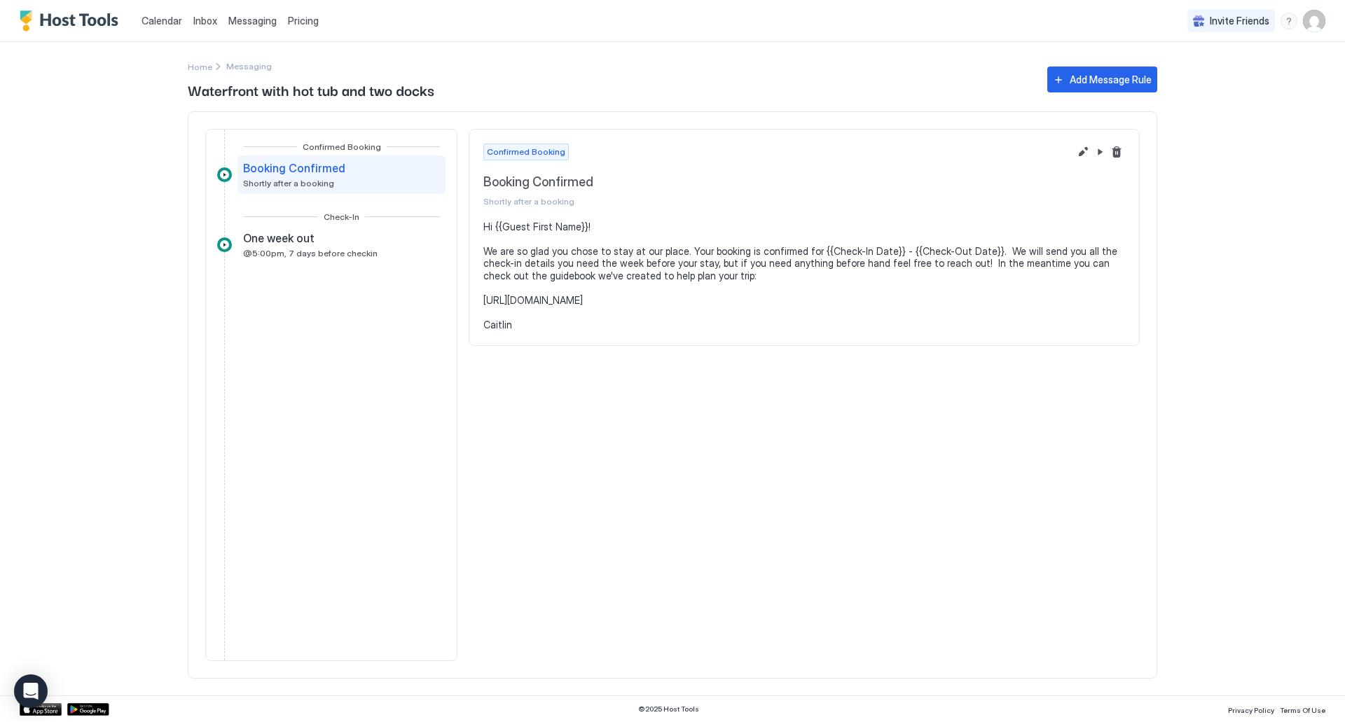
click at [200, 28] on div "Inbox" at bounding box center [205, 21] width 35 height 26
click at [205, 23] on span "Inbox" at bounding box center [205, 21] width 24 height 12
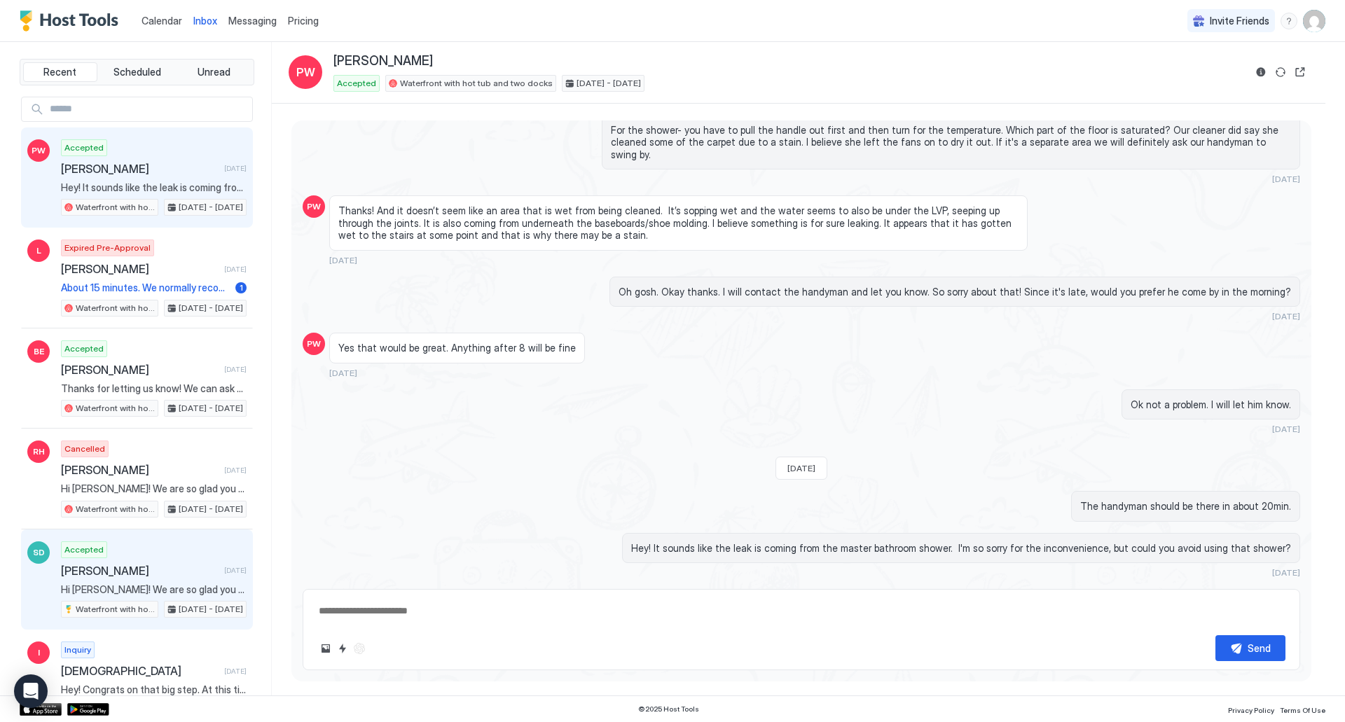
scroll to position [881, 0]
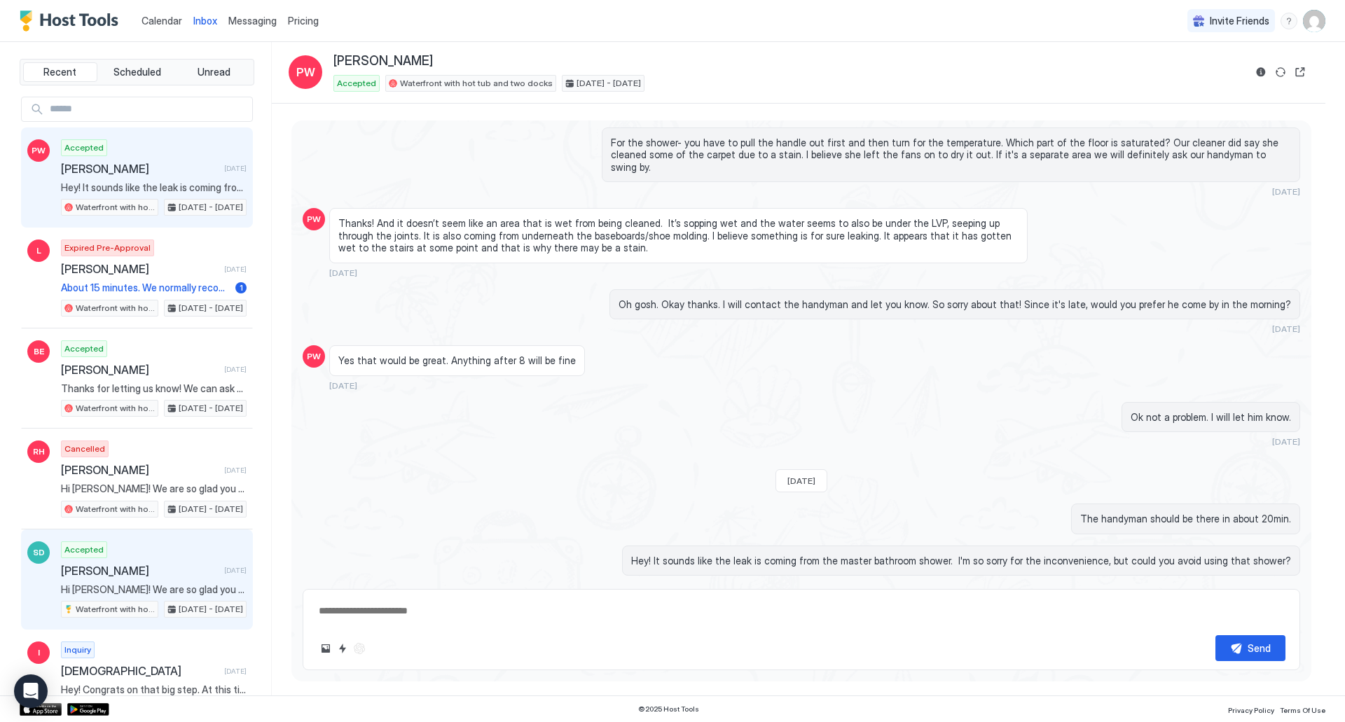
click at [148, 561] on div "Accepted [PERSON_NAME] [DATE] Hi [PERSON_NAME]! We are so glad you chose to sta…" at bounding box center [154, 580] width 186 height 77
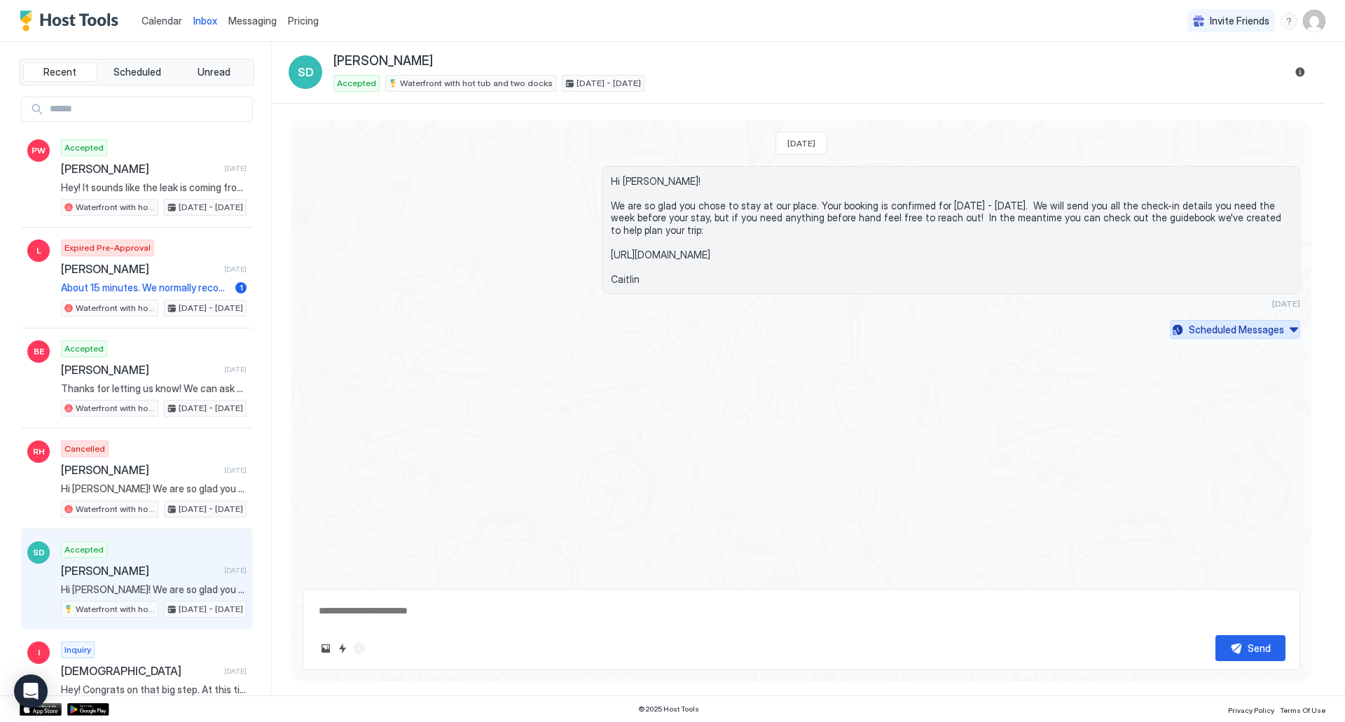
click at [1257, 334] on div "Scheduled Messages" at bounding box center [1236, 329] width 95 height 15
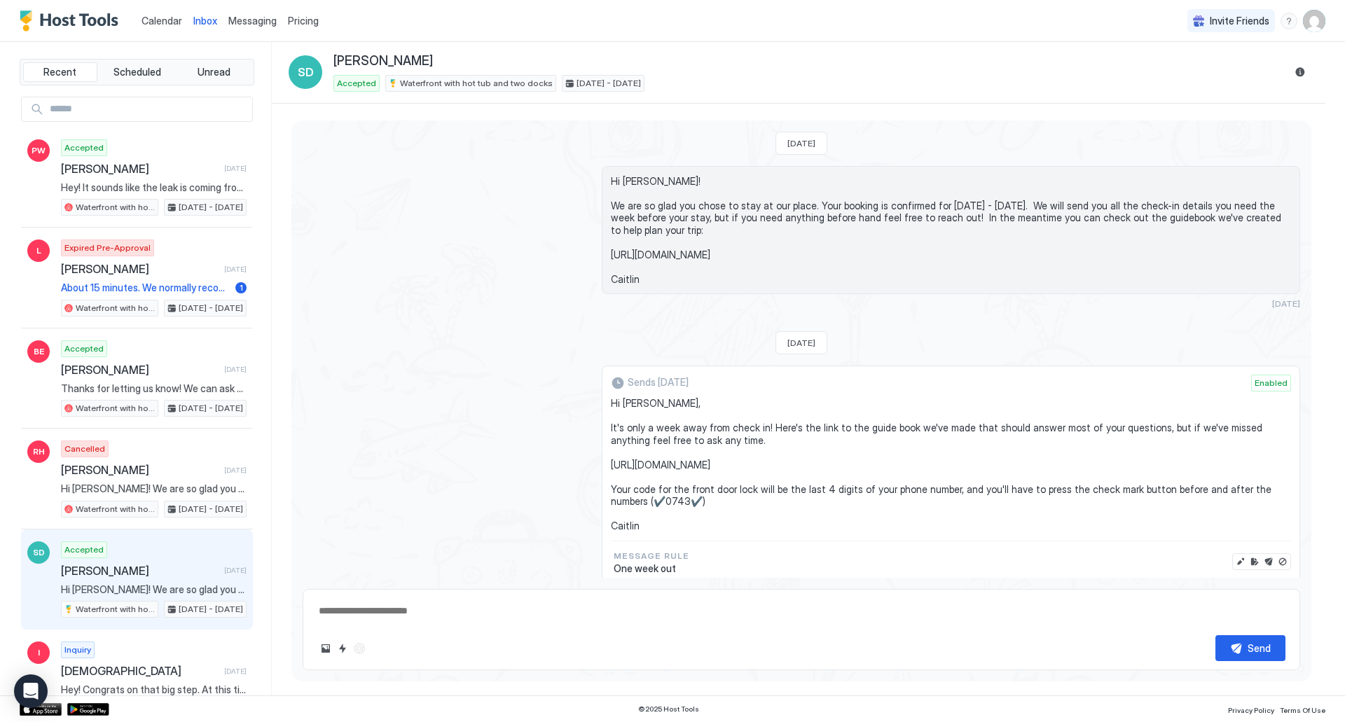
type textarea "*"
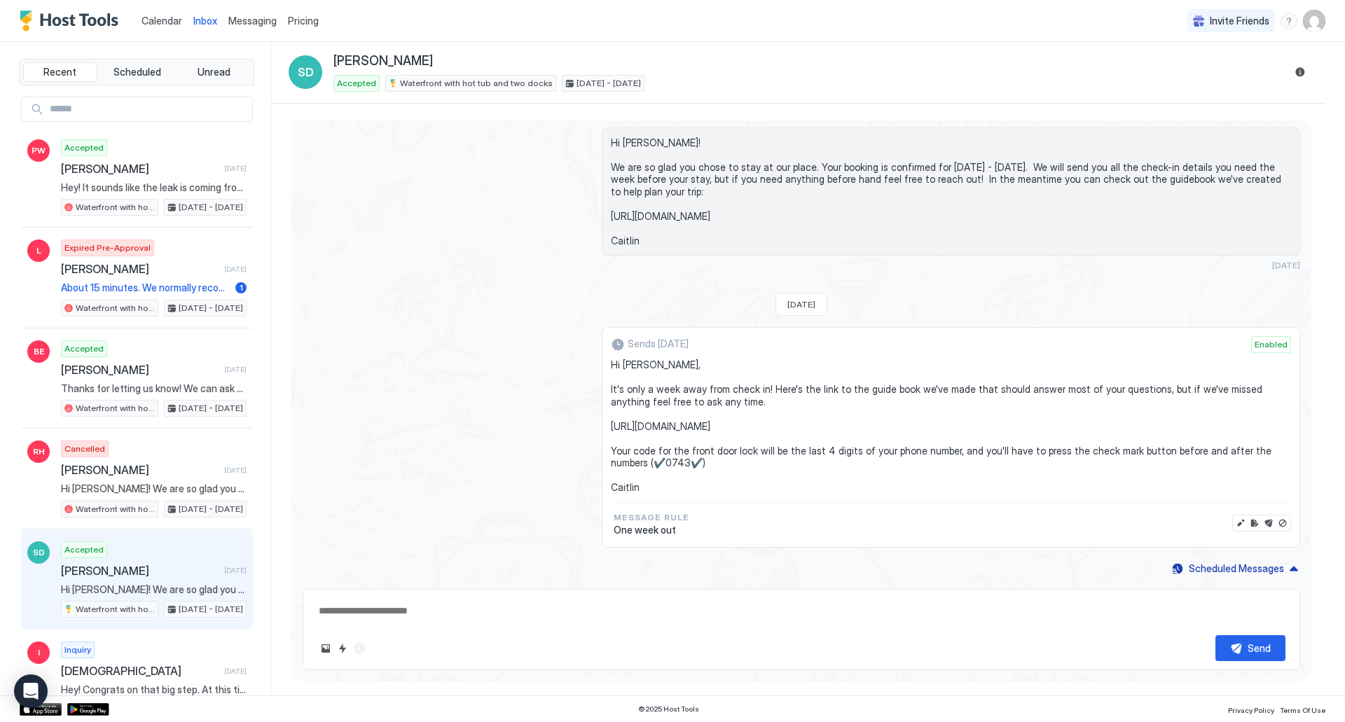
click at [484, 301] on div "[DATE] Hi [PERSON_NAME]! We are so glad you chose to stay at our place. Your bo…" at bounding box center [801, 330] width 1020 height 497
